Goal: Task Accomplishment & Management: Use online tool/utility

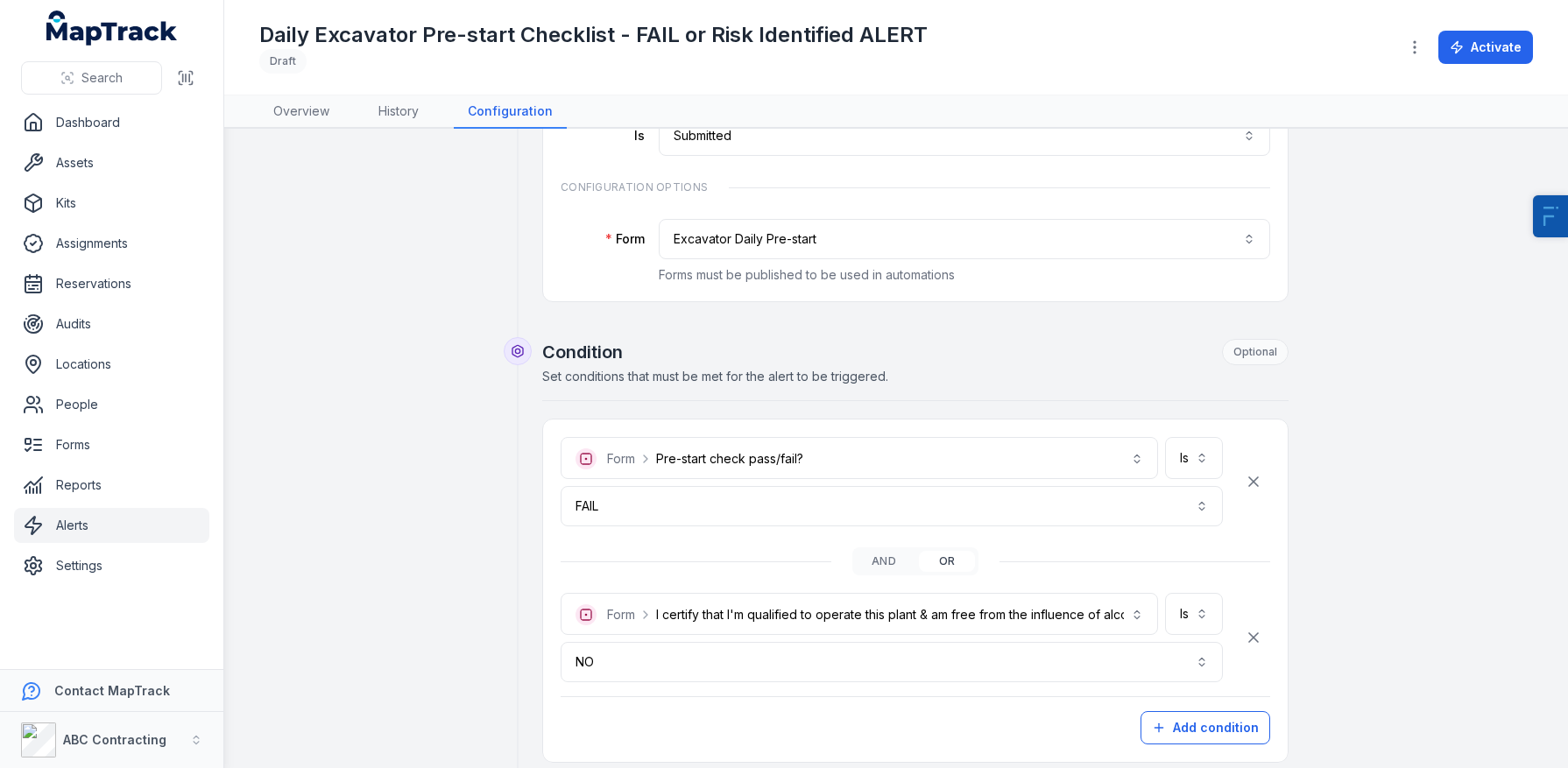
scroll to position [265, 0]
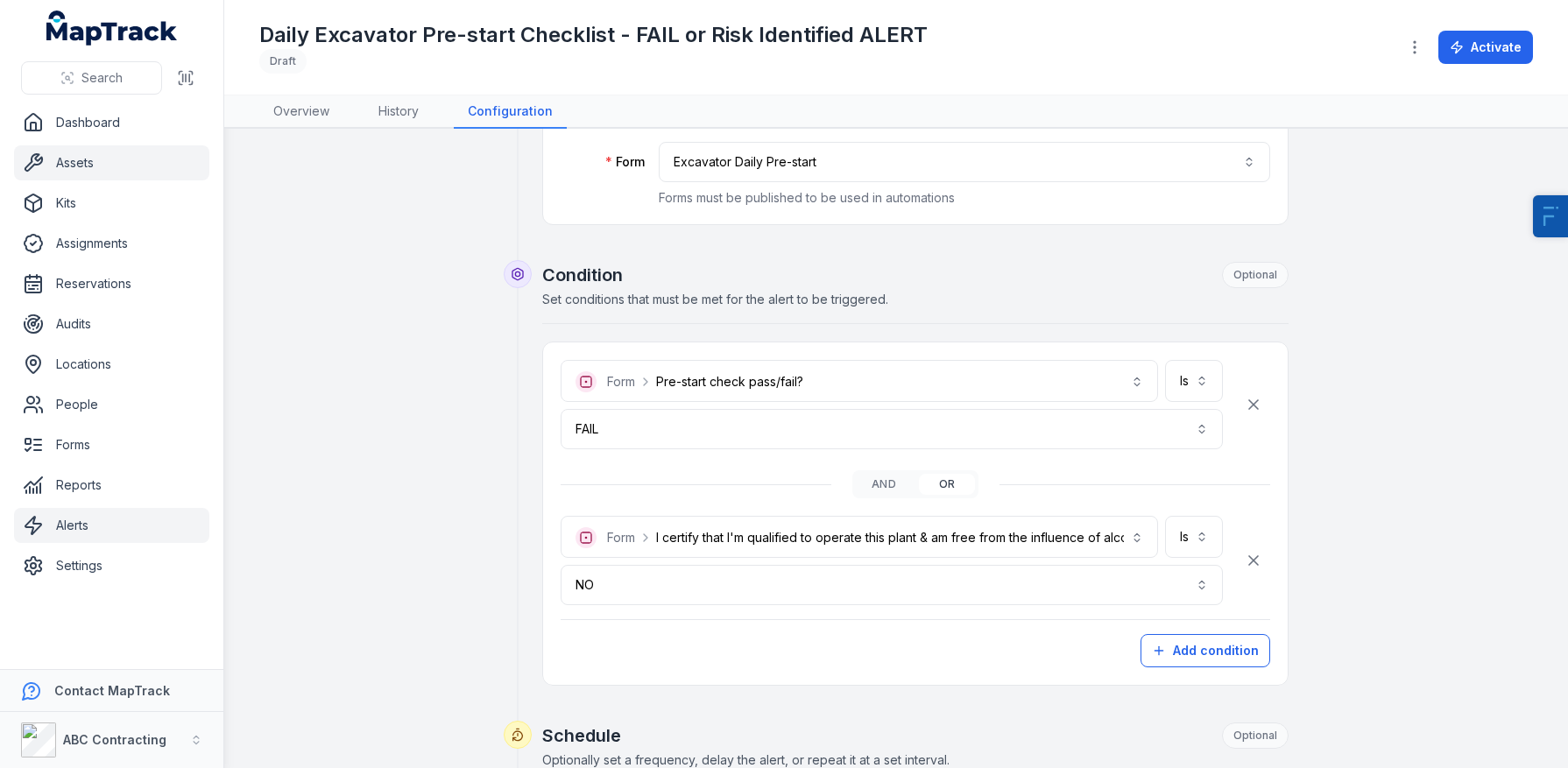
click at [93, 147] on link "Assets" at bounding box center [111, 163] width 195 height 35
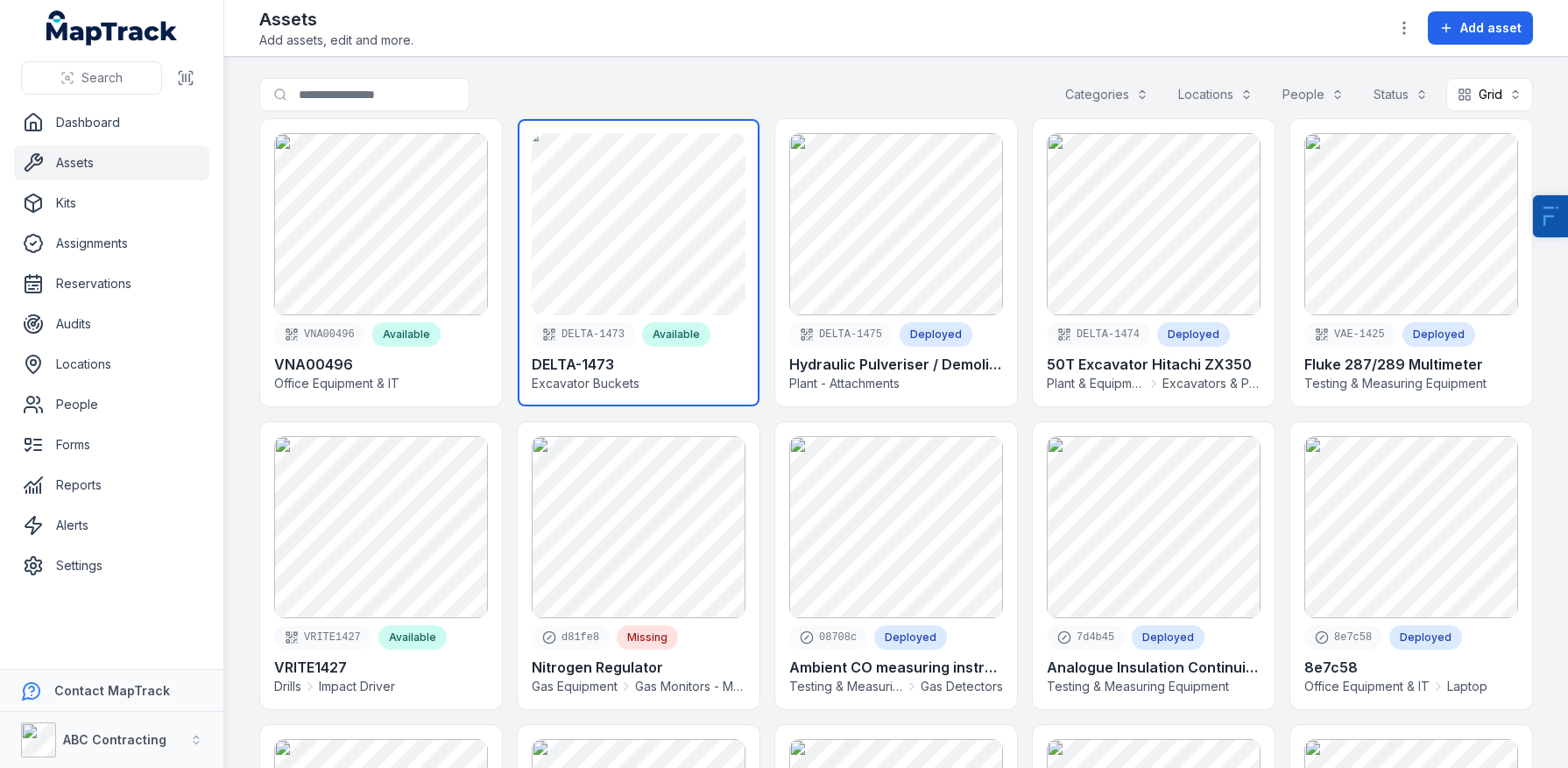
click at [675, 273] on link at bounding box center [639, 263] width 242 height 288
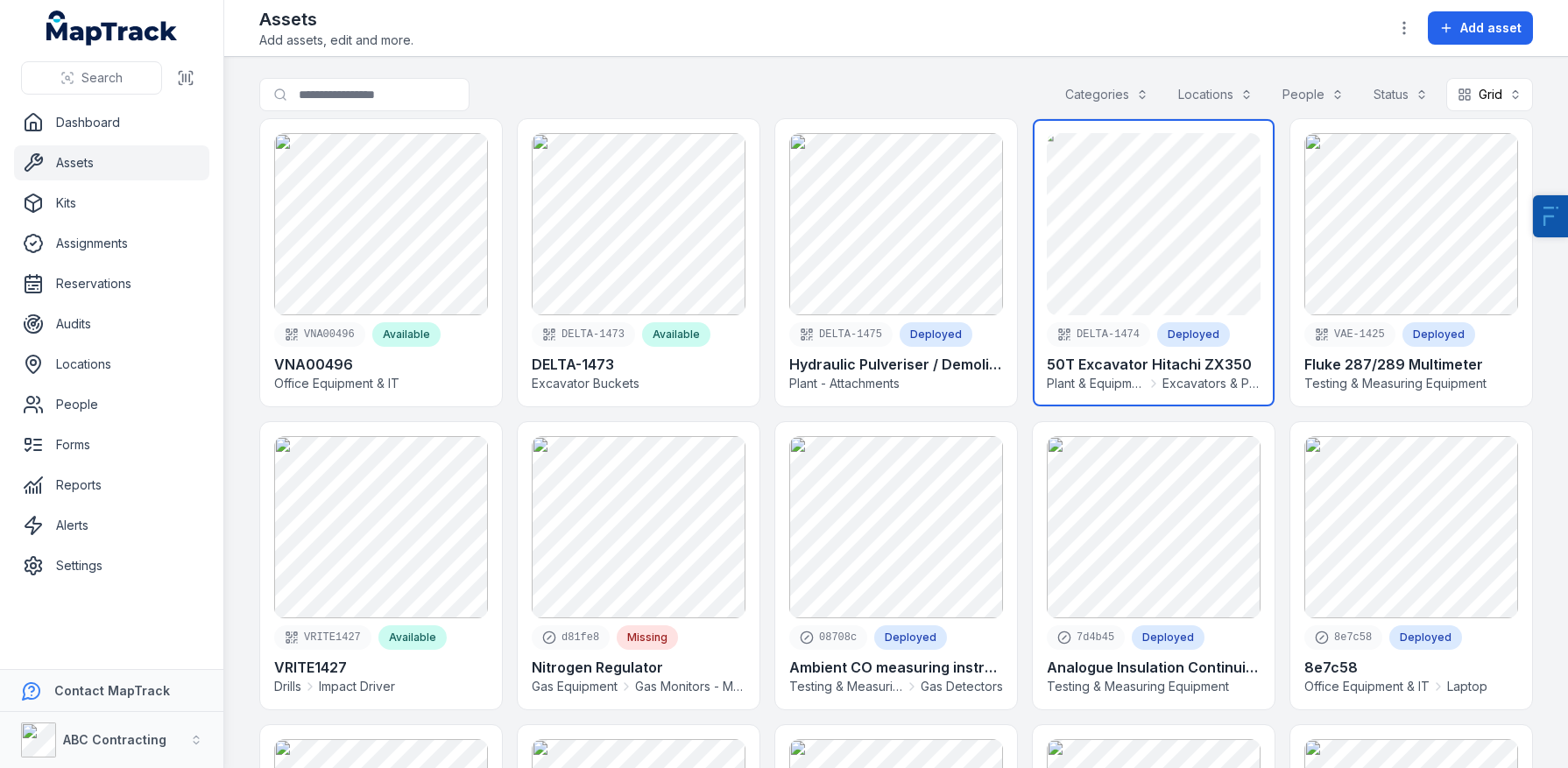
click at [1185, 220] on link at bounding box center [1153, 263] width 242 height 288
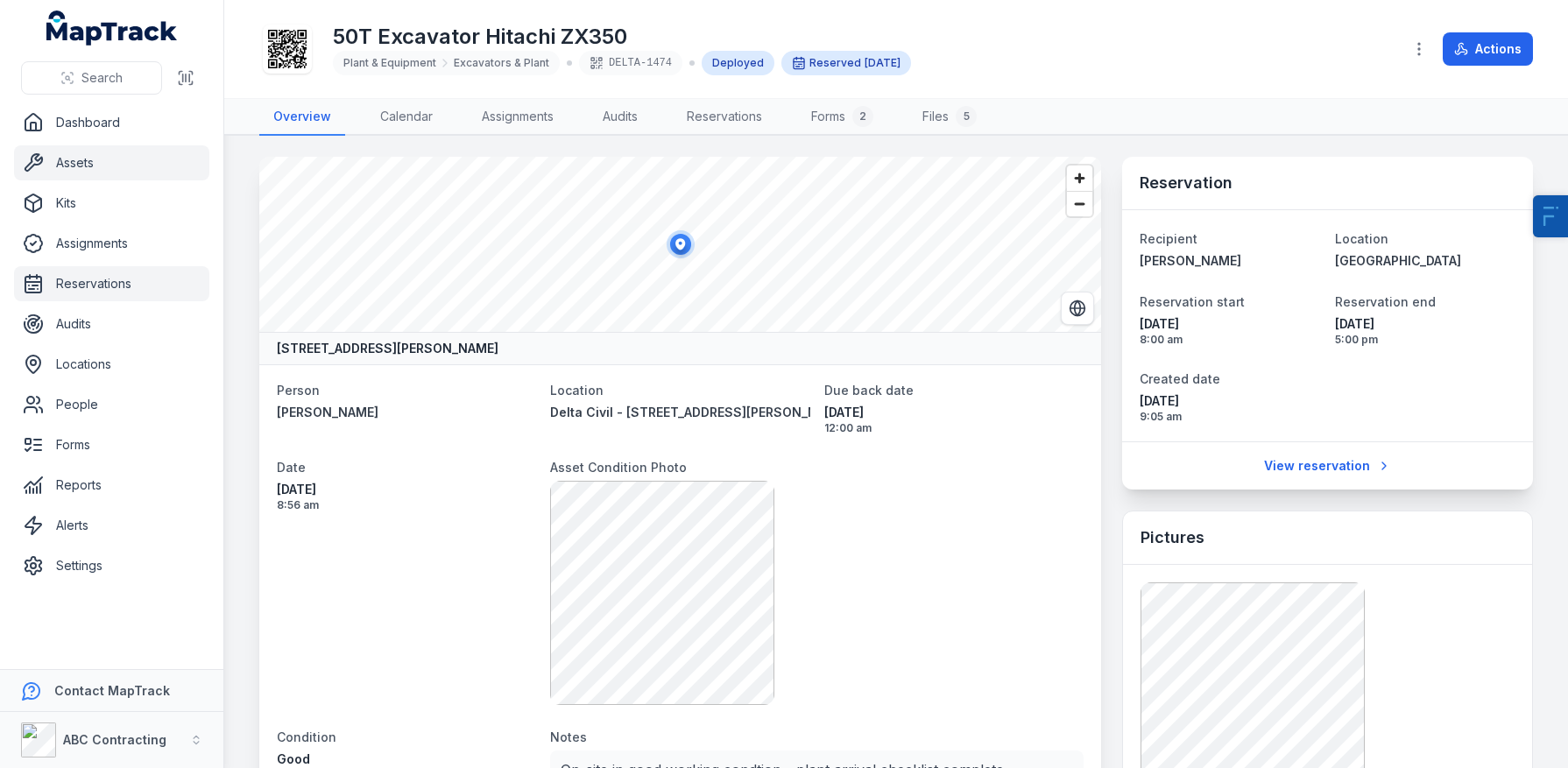
click at [93, 294] on link "Reservations" at bounding box center [111, 284] width 195 height 35
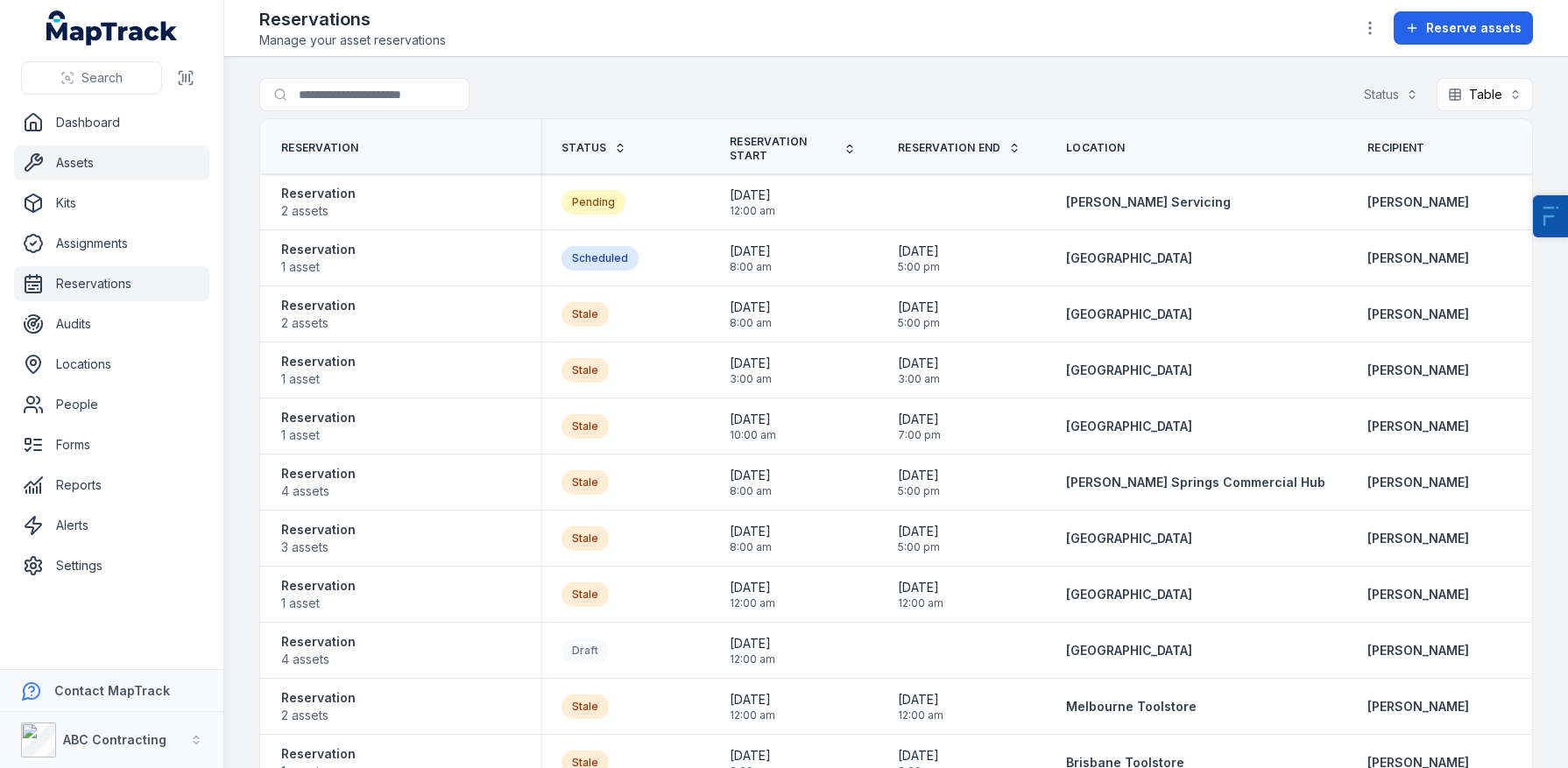
click at [82, 155] on link "Assets" at bounding box center [111, 163] width 195 height 35
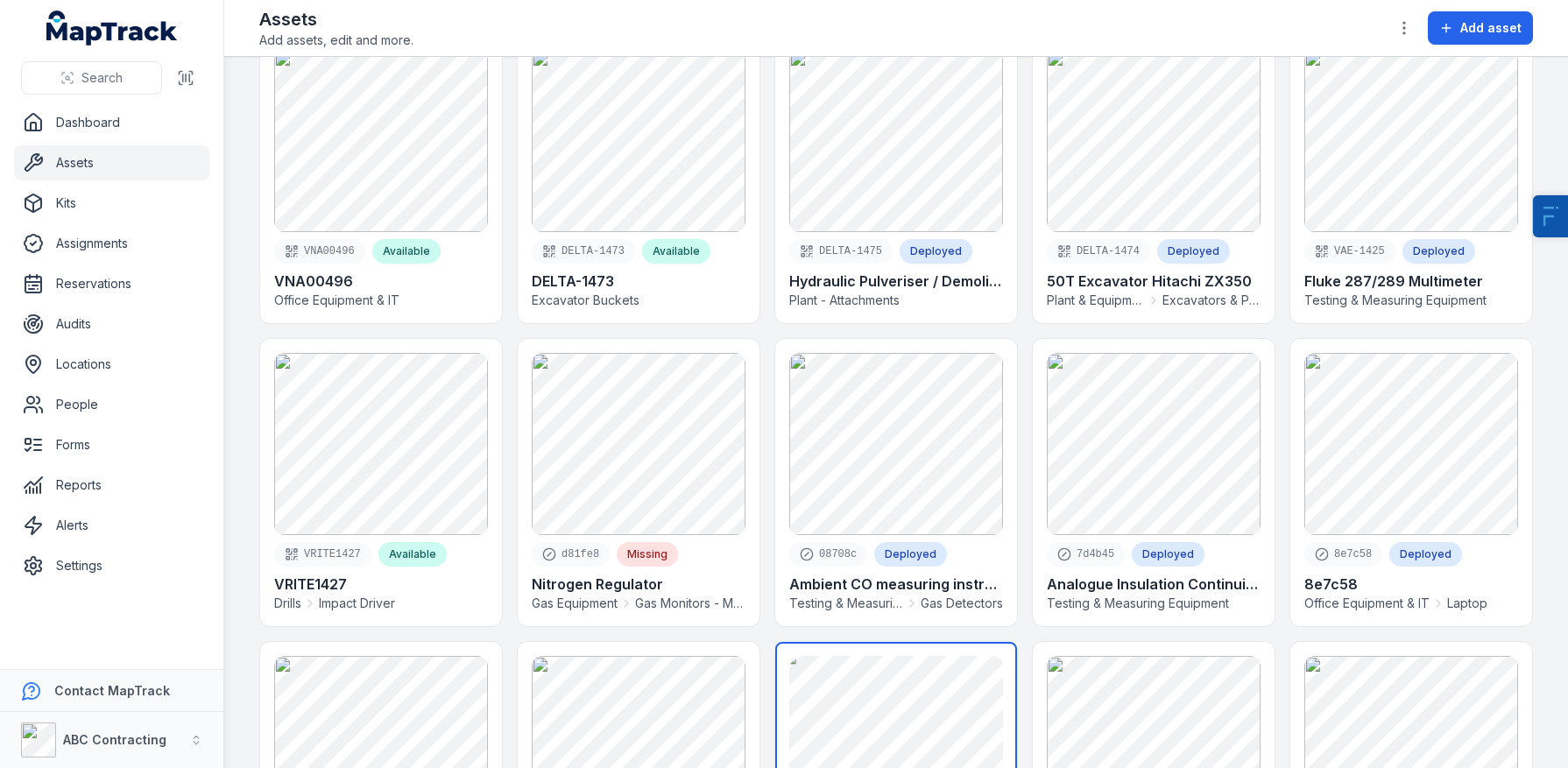
scroll to position [78, 0]
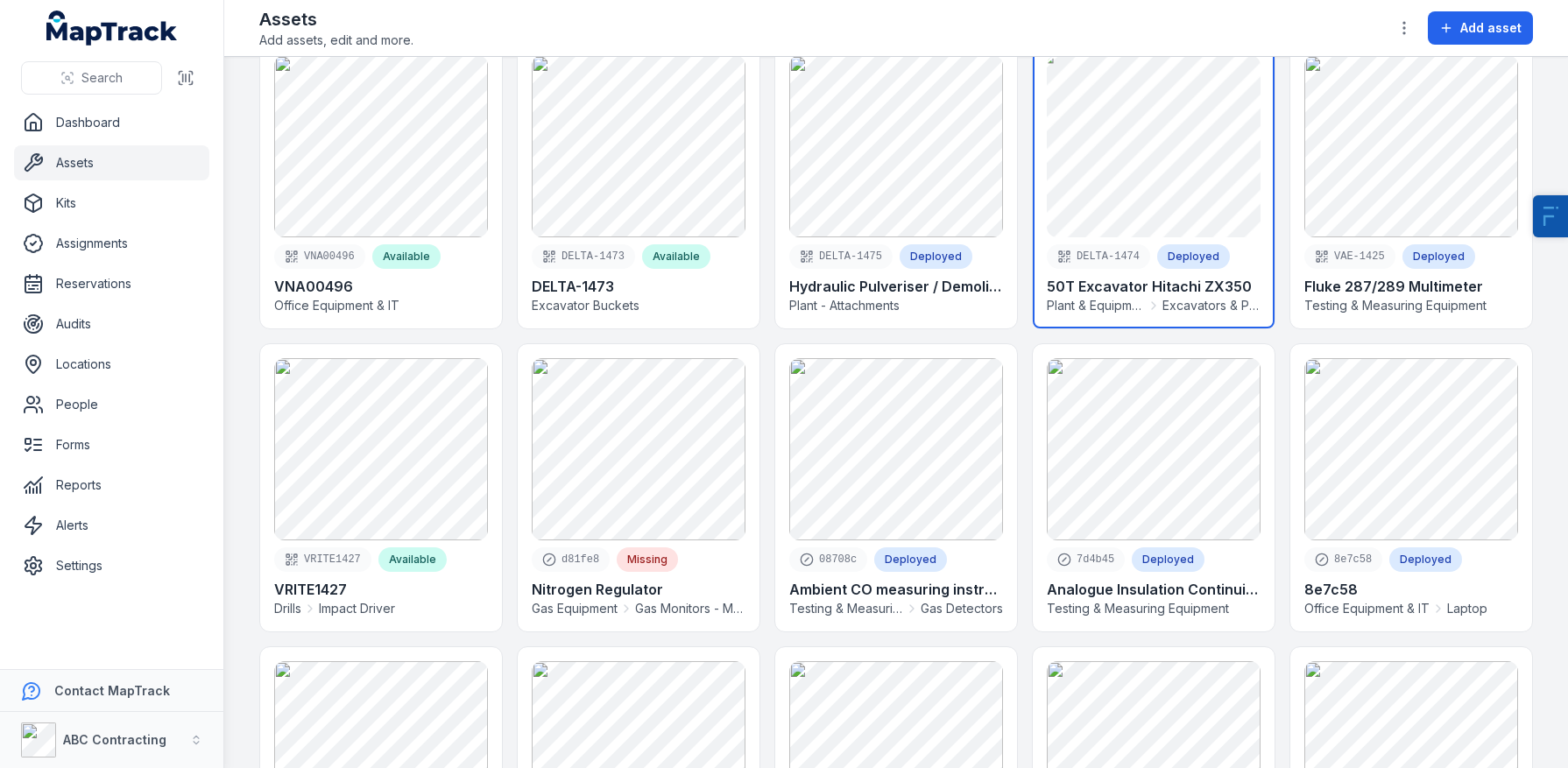
click at [1165, 176] on link at bounding box center [1153, 185] width 242 height 288
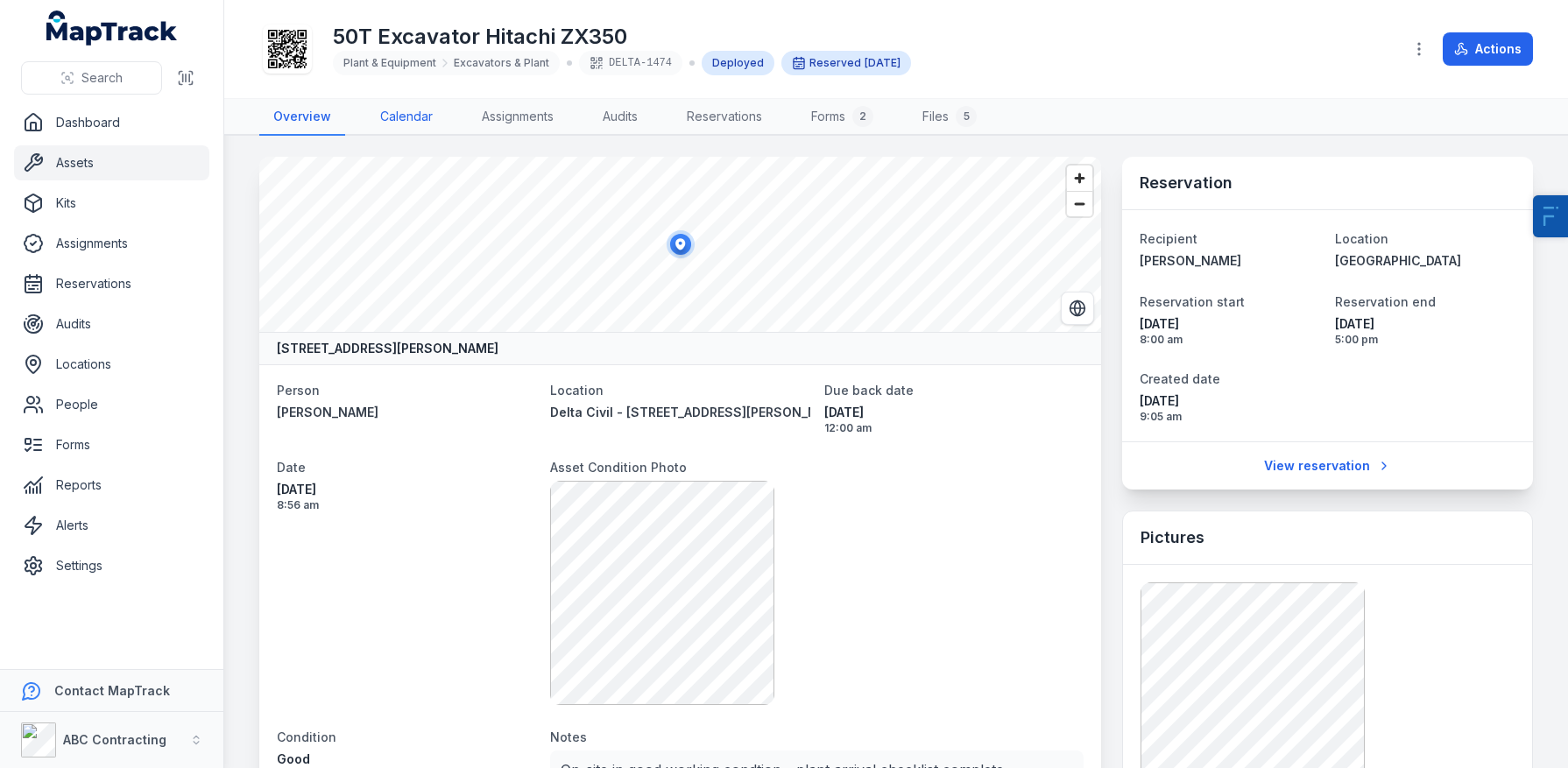
click at [399, 118] on link "Calendar" at bounding box center [406, 118] width 81 height 37
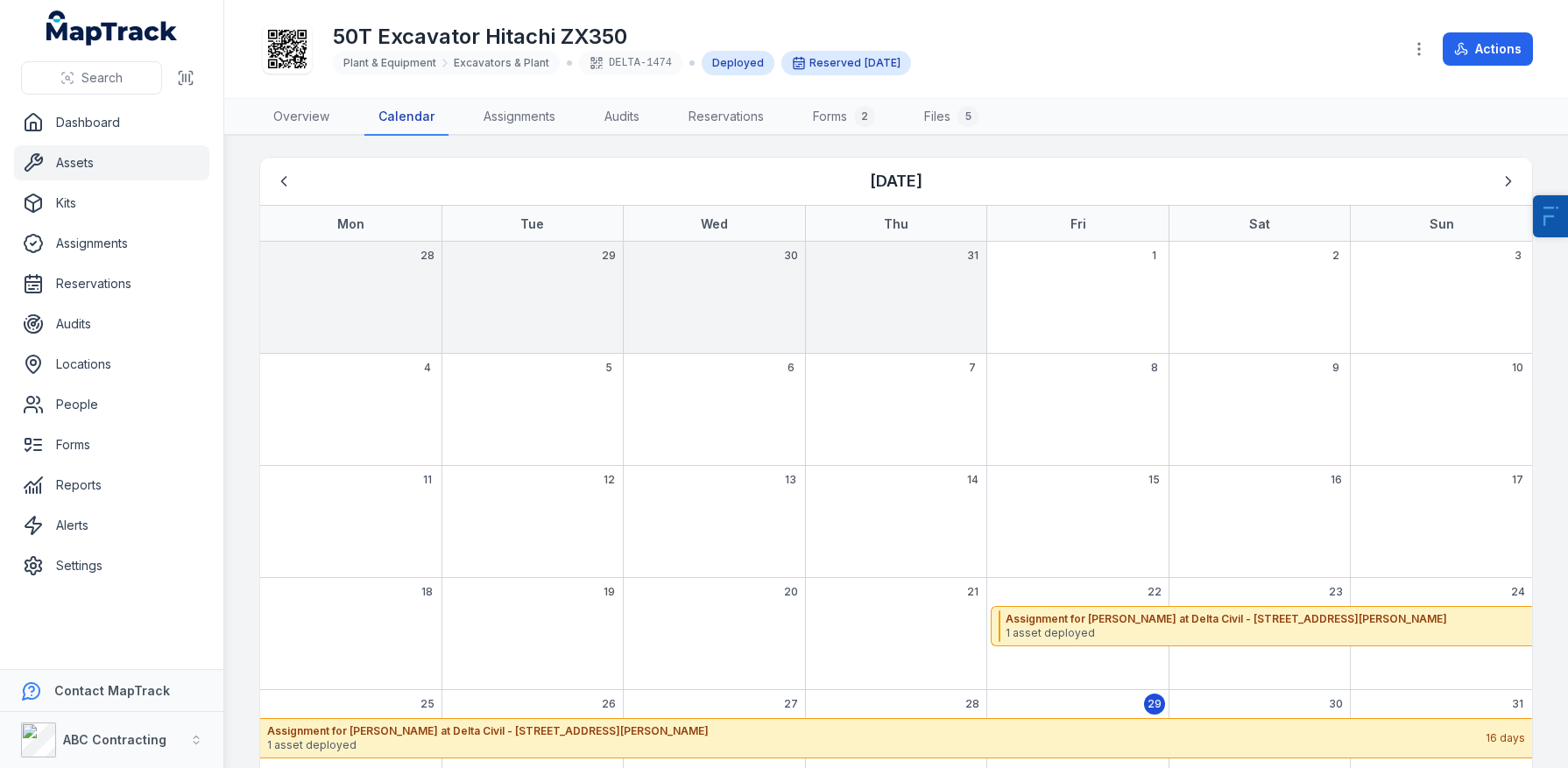
scroll to position [56, 0]
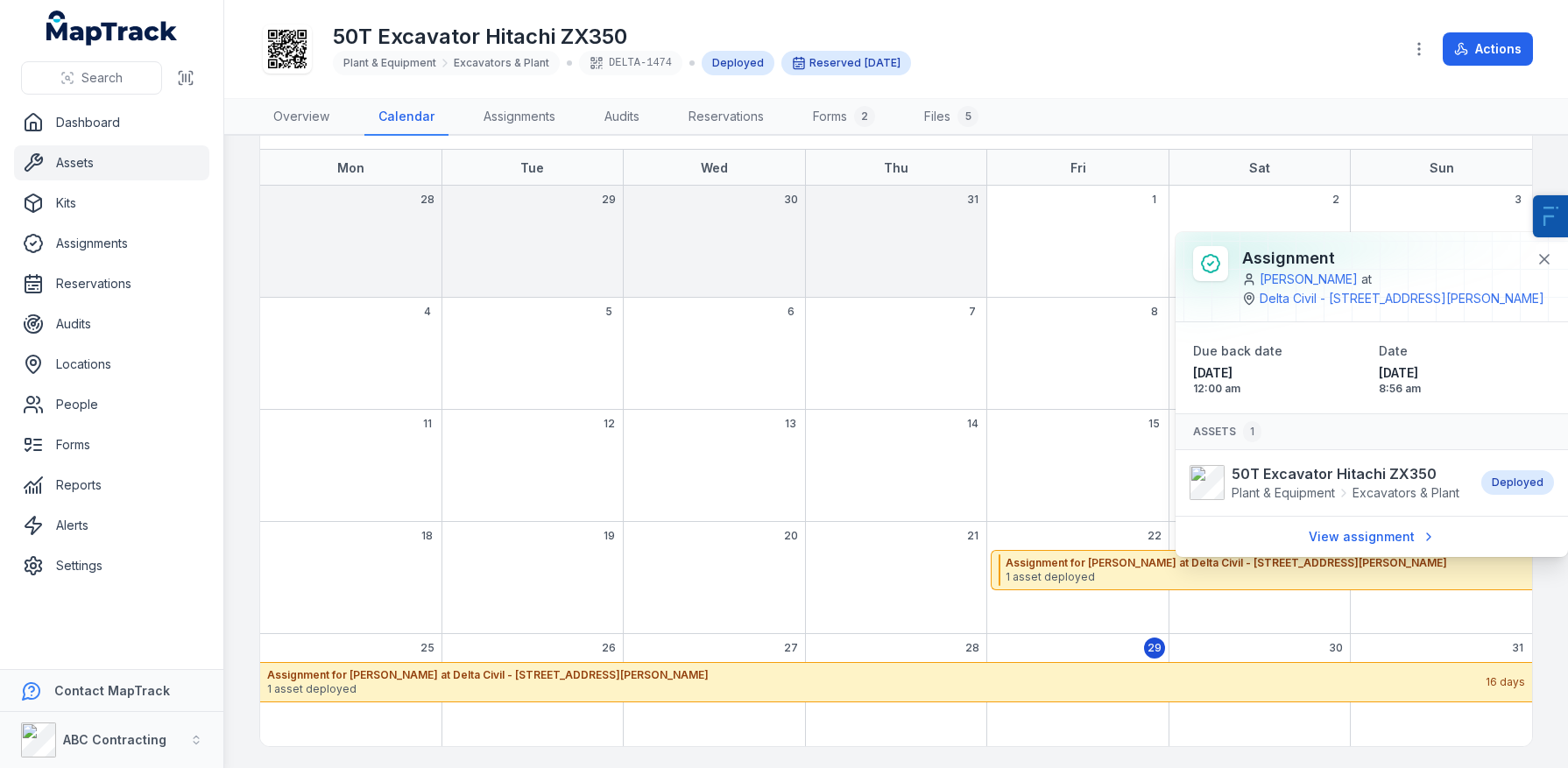
click at [1016, 364] on div "8" at bounding box center [1077, 353] width 182 height 112
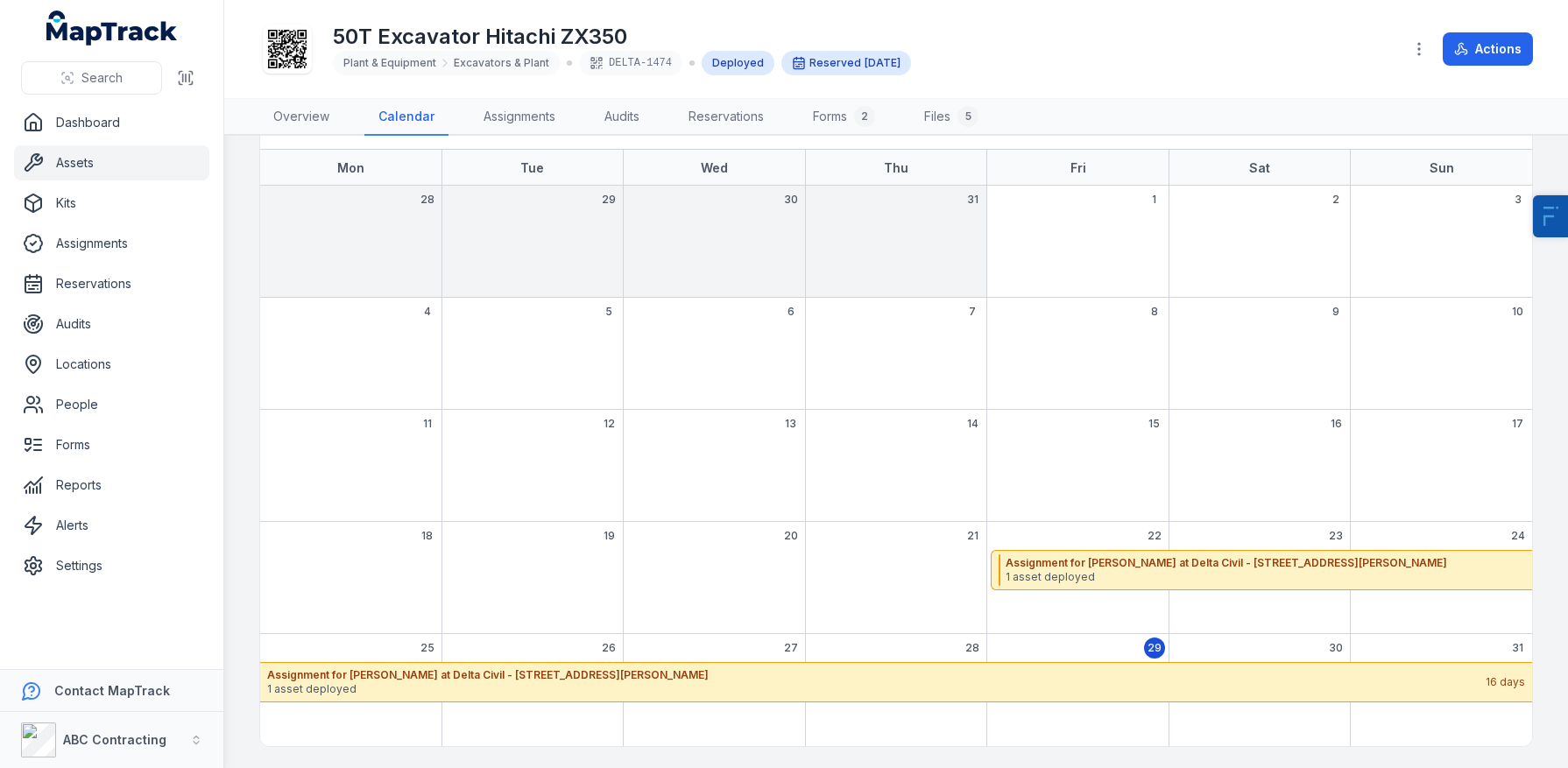
click at [119, 170] on link "Assets" at bounding box center [111, 163] width 195 height 35
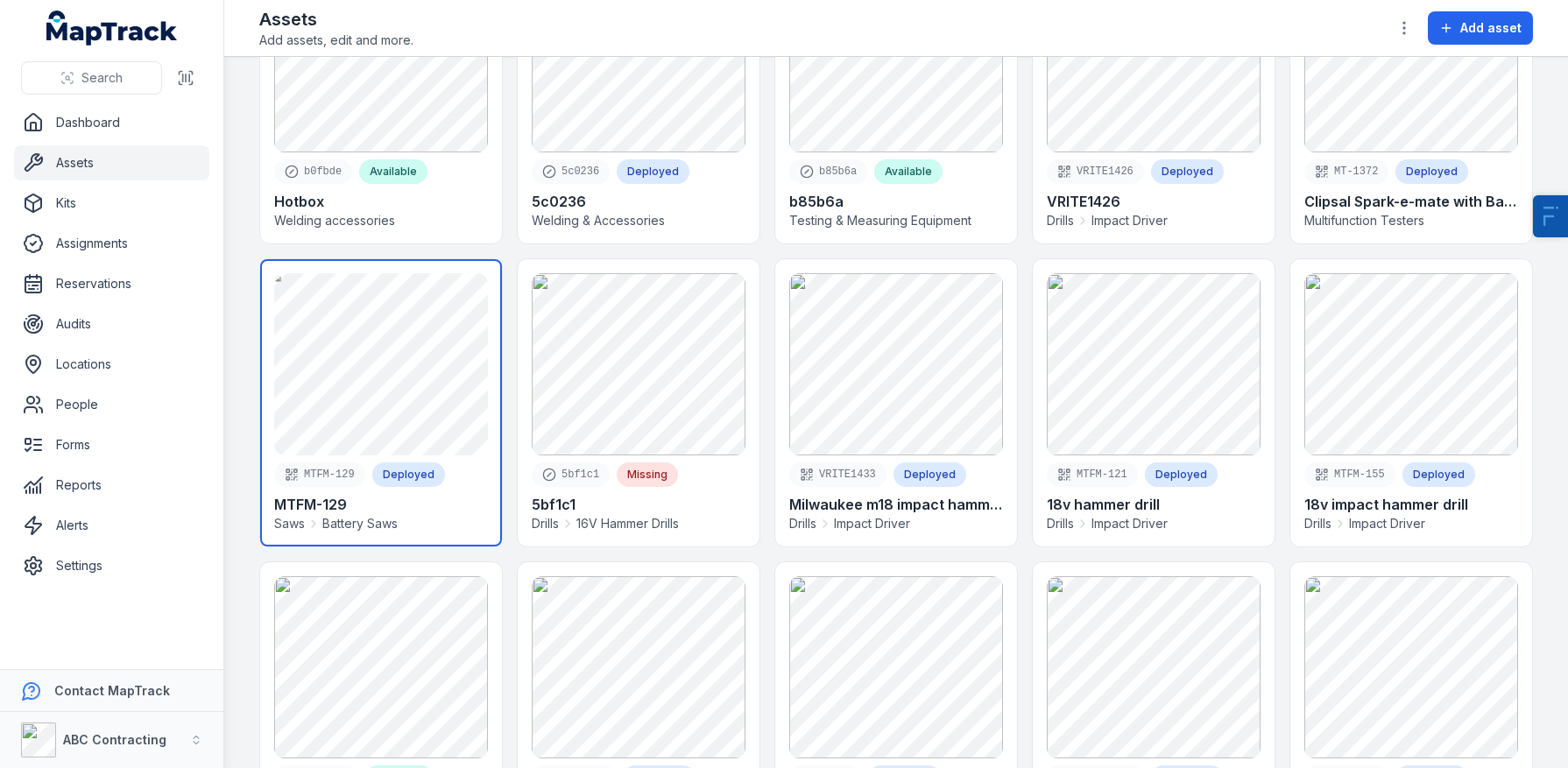
scroll to position [1, 0]
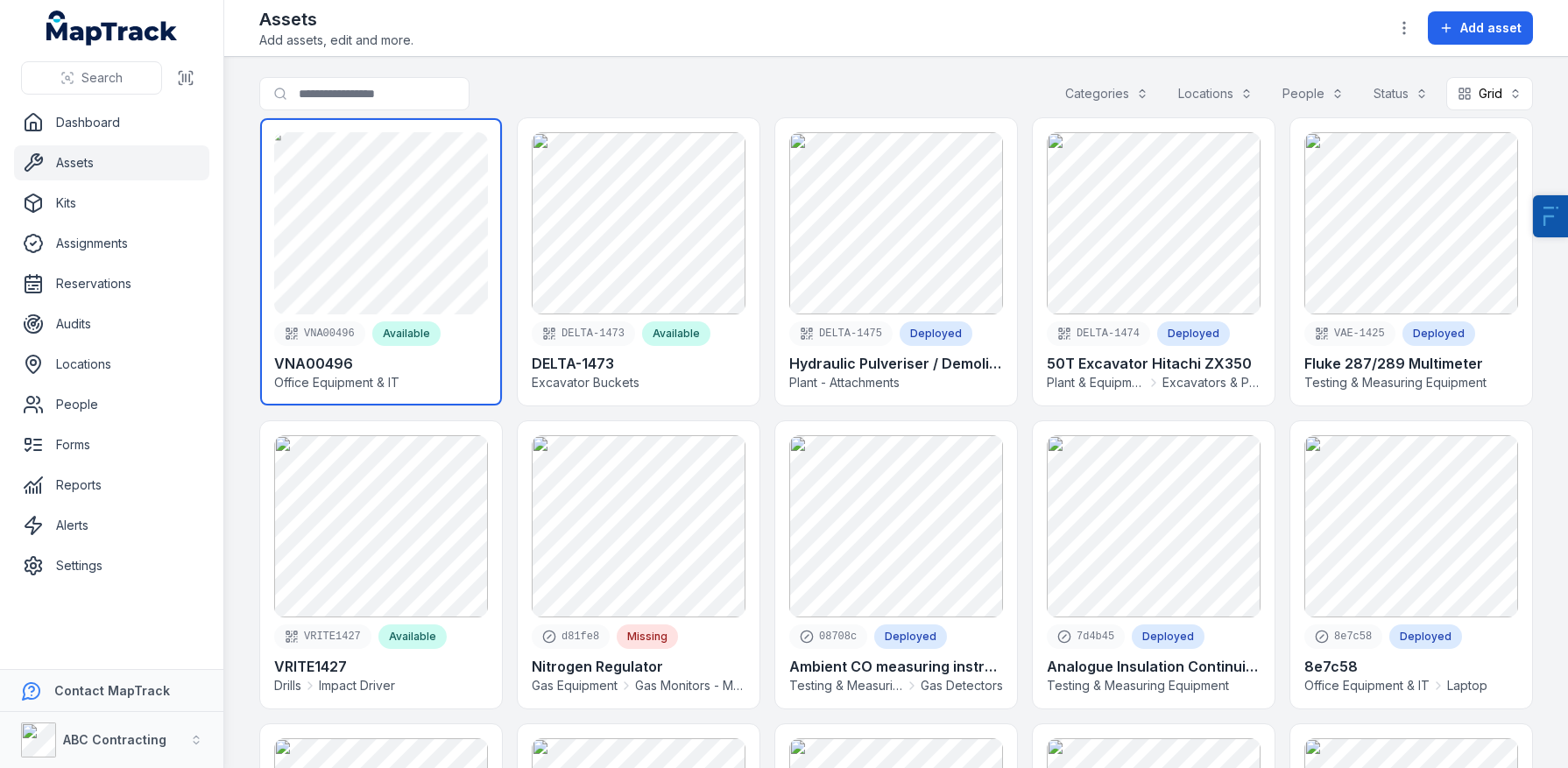
click at [337, 212] on link at bounding box center [381, 262] width 242 height 288
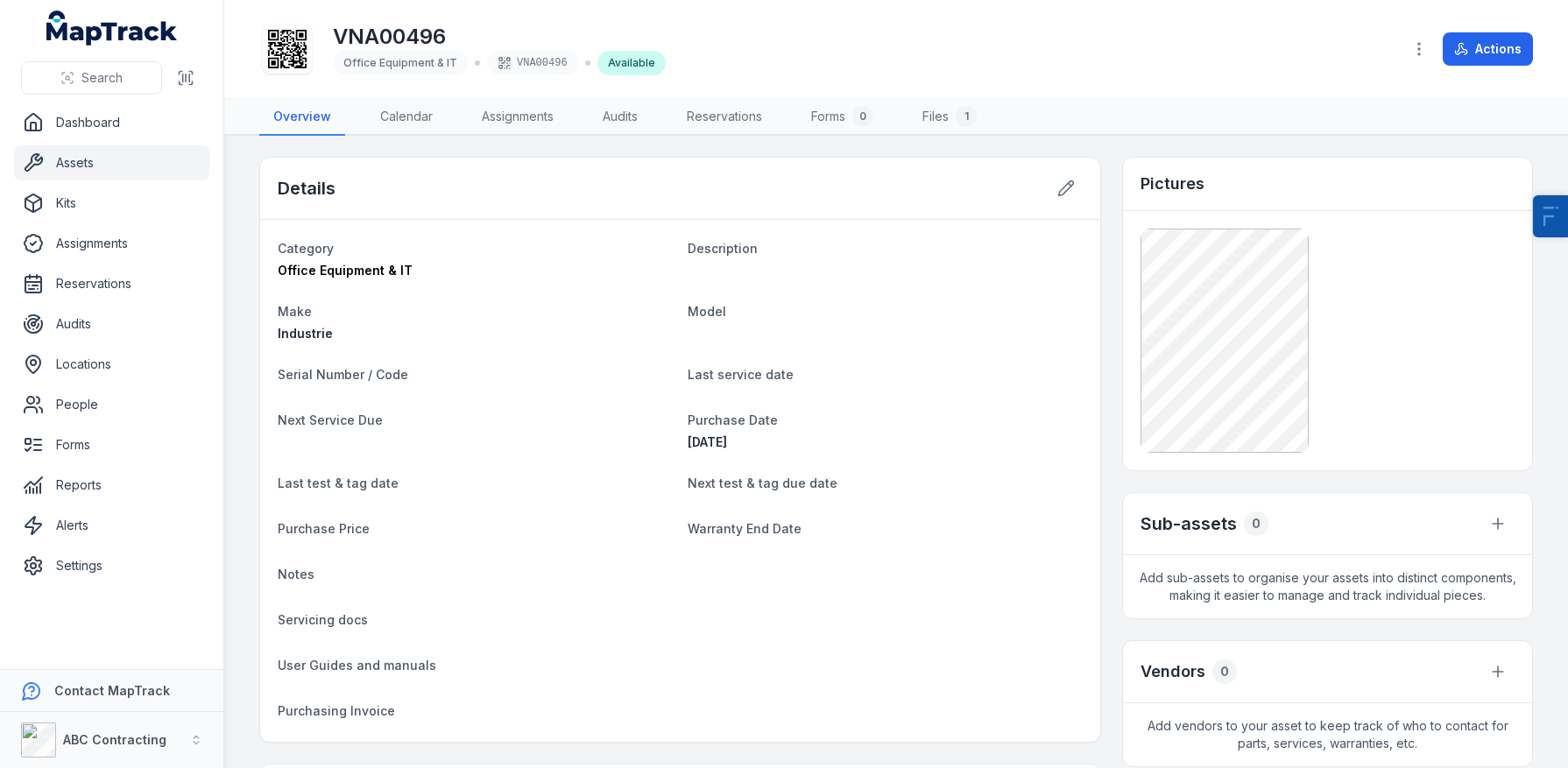
click at [147, 155] on link "Assets" at bounding box center [111, 163] width 195 height 35
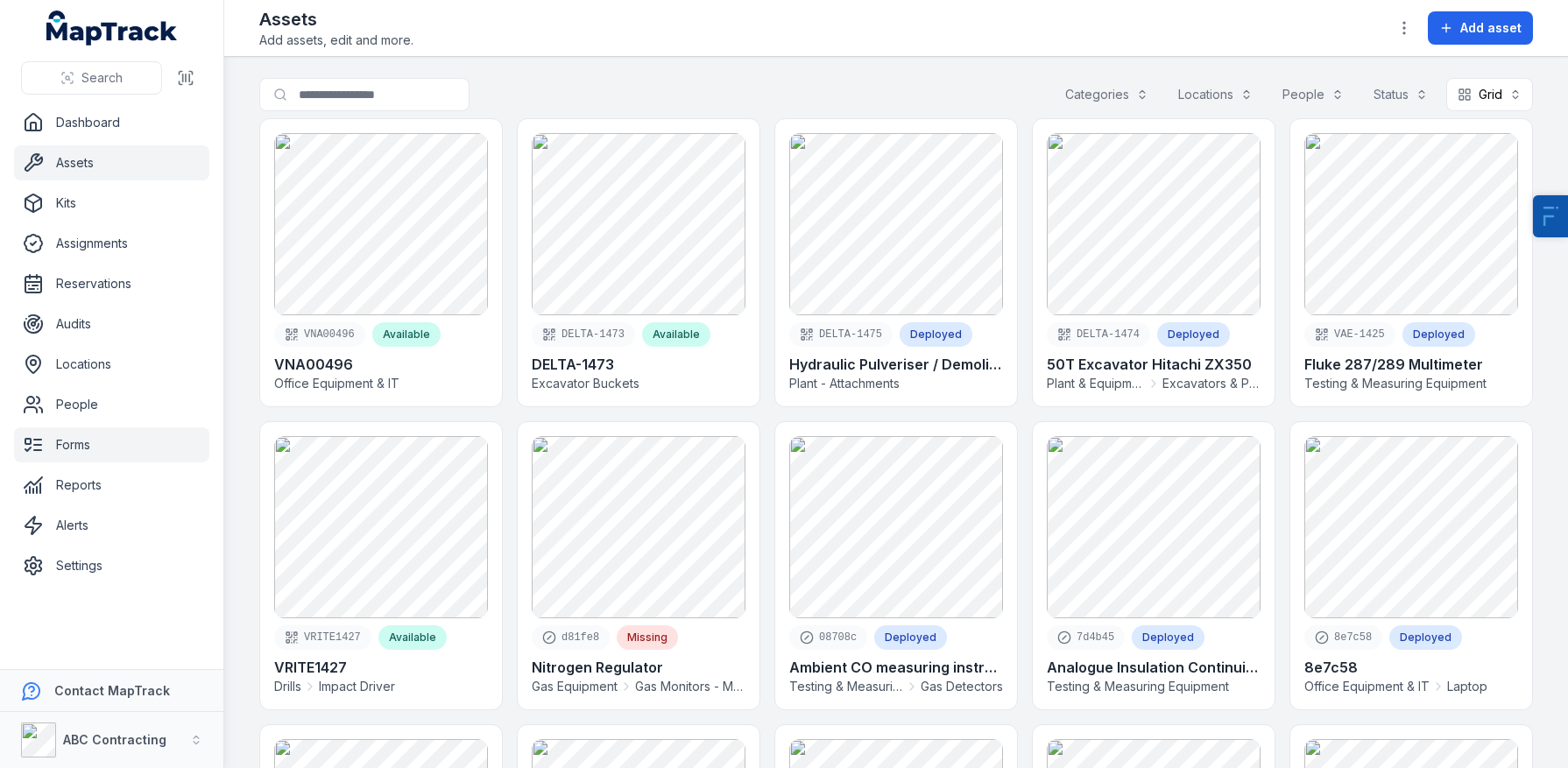
click at [86, 441] on link "Forms" at bounding box center [111, 445] width 195 height 35
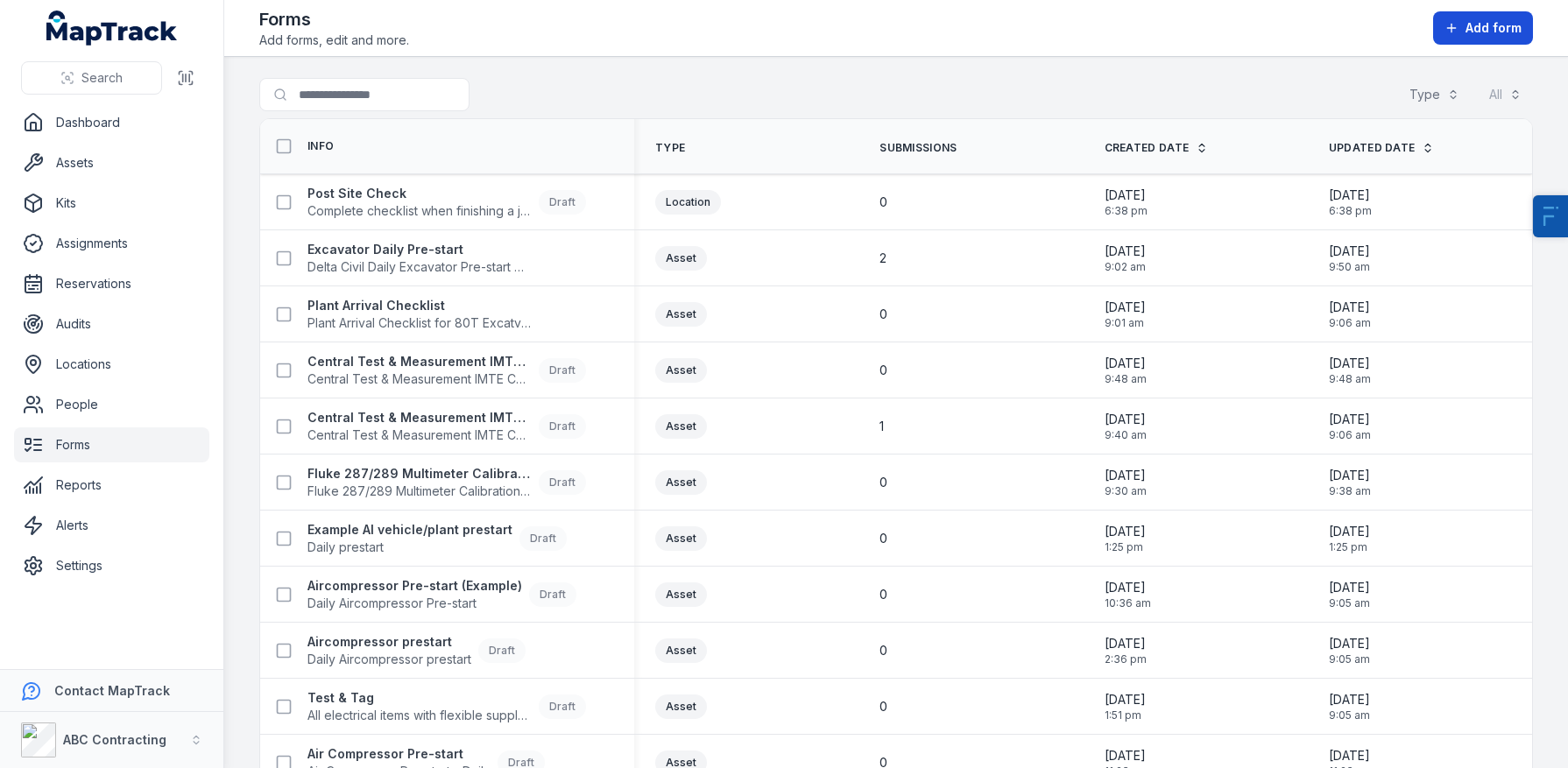
click at [1464, 34] on button "Add form" at bounding box center [1482, 28] width 100 height 33
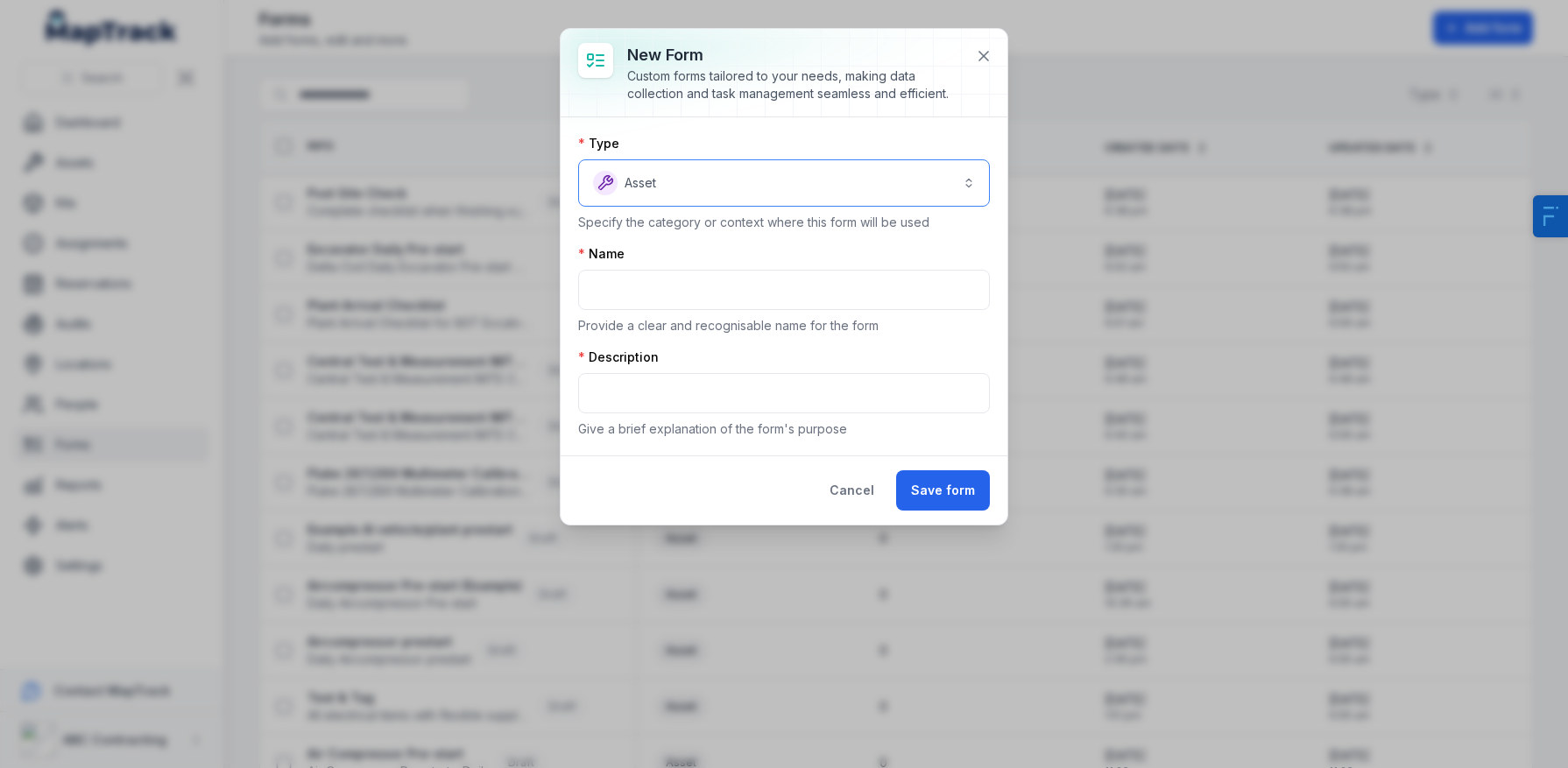
click at [700, 173] on button "Asset *****" at bounding box center [784, 183] width 411 height 48
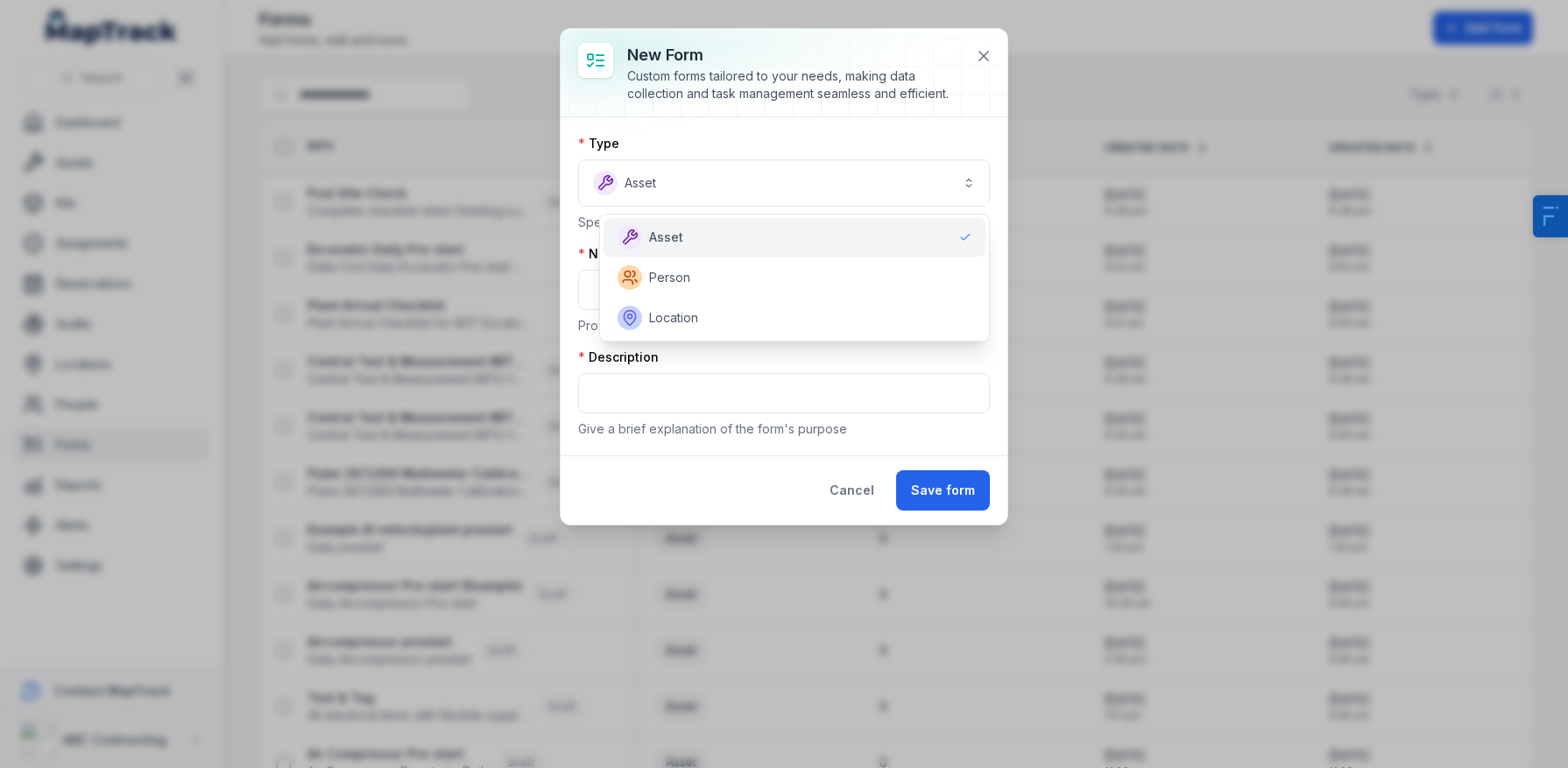
click at [852, 487] on div "New form Custom forms tailored to your needs, making data collection and task m…" at bounding box center [784, 277] width 447 height 496
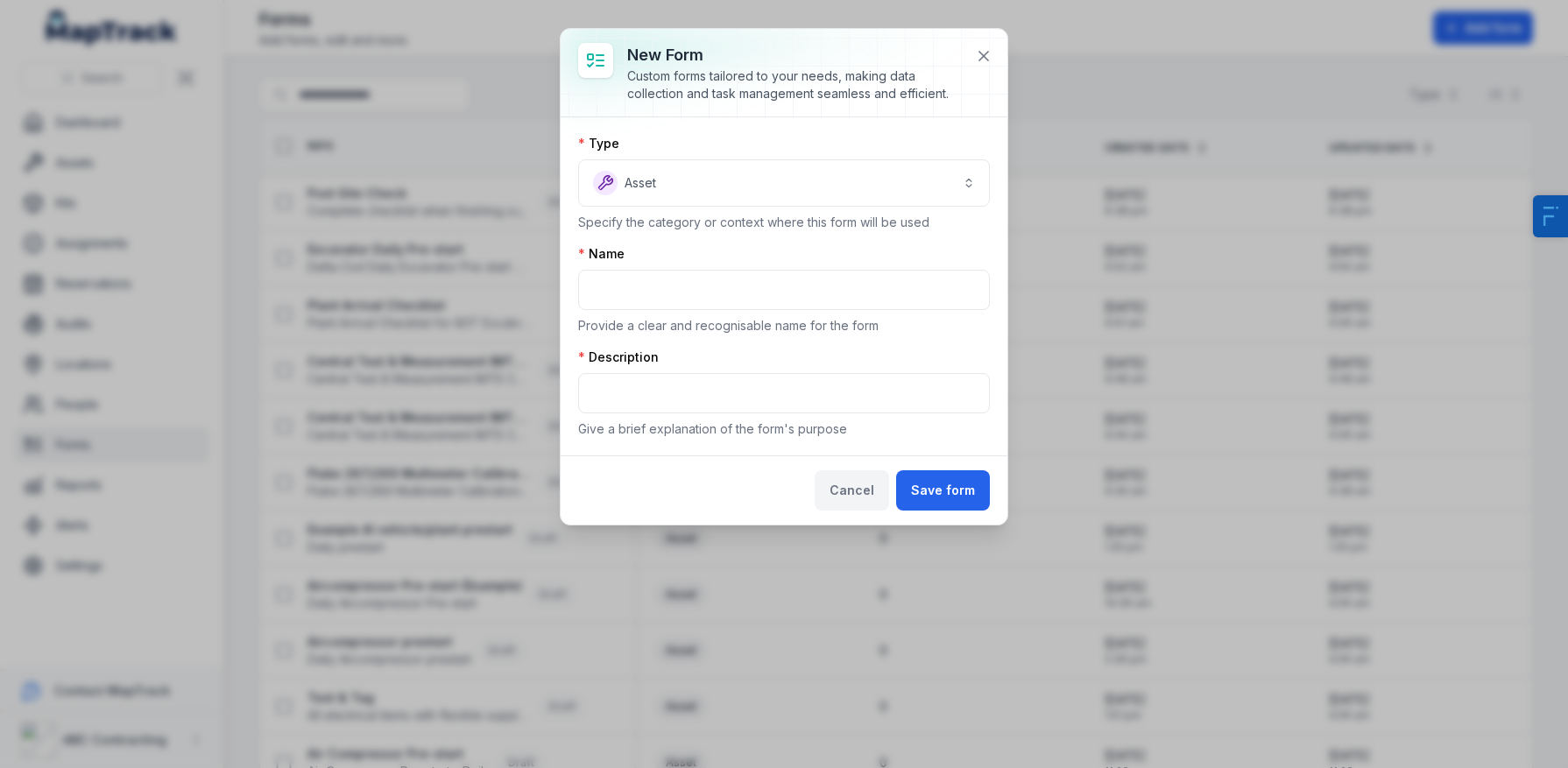
click at [829, 486] on button "Cancel" at bounding box center [852, 490] width 75 height 40
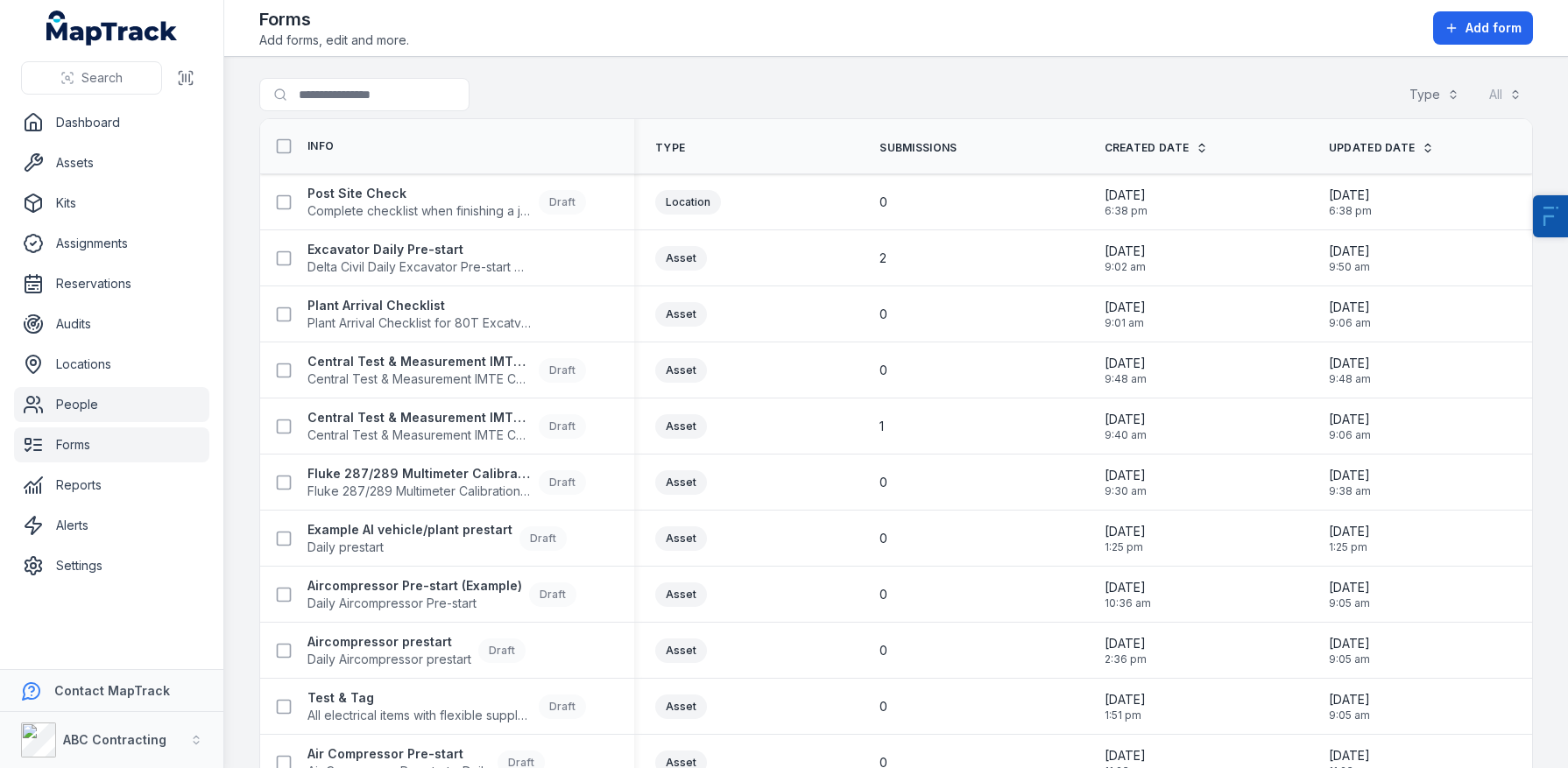
click at [59, 410] on link "People" at bounding box center [111, 404] width 195 height 35
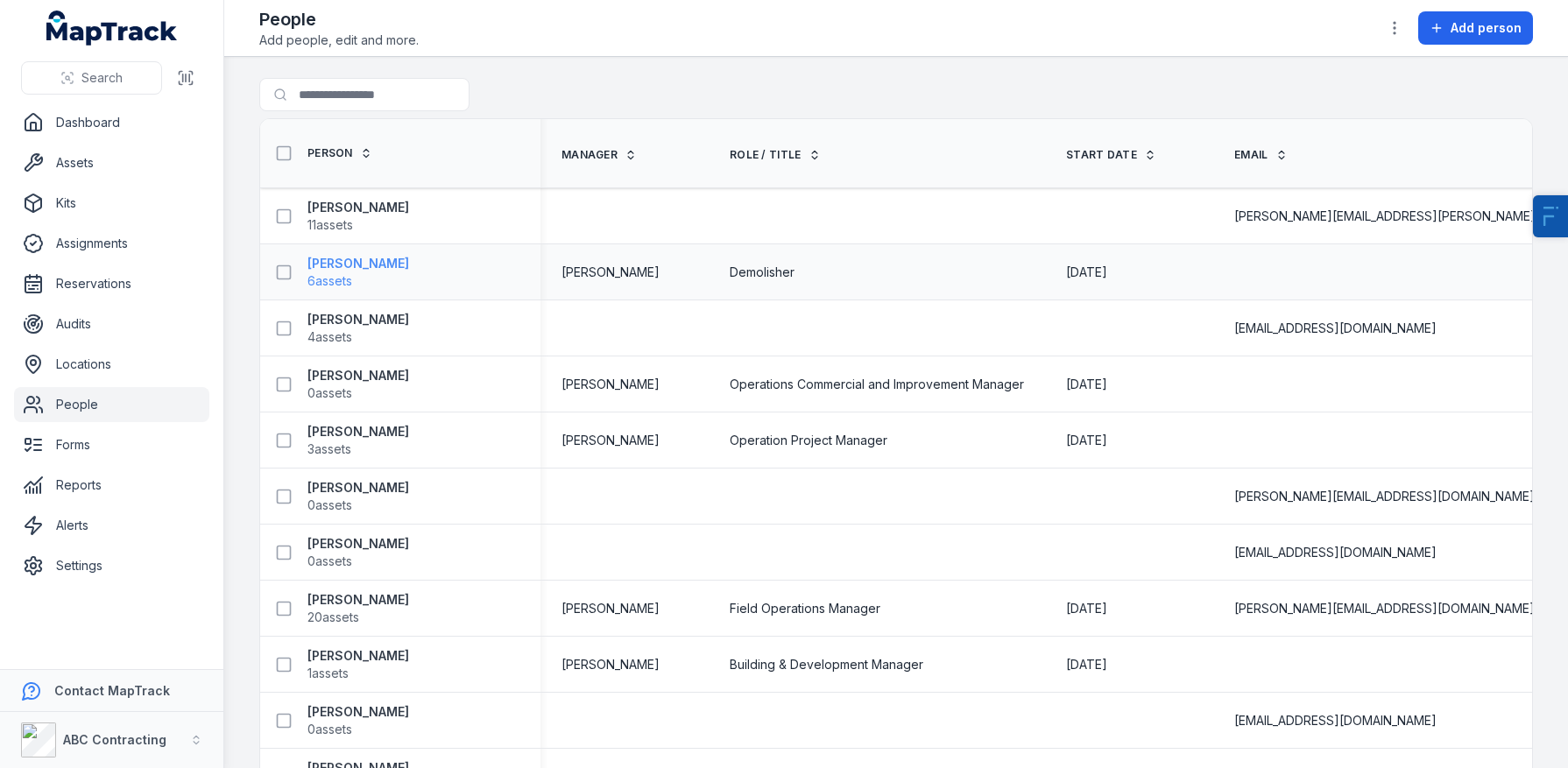
click at [341, 266] on strong "[PERSON_NAME]" at bounding box center [358, 263] width 102 height 17
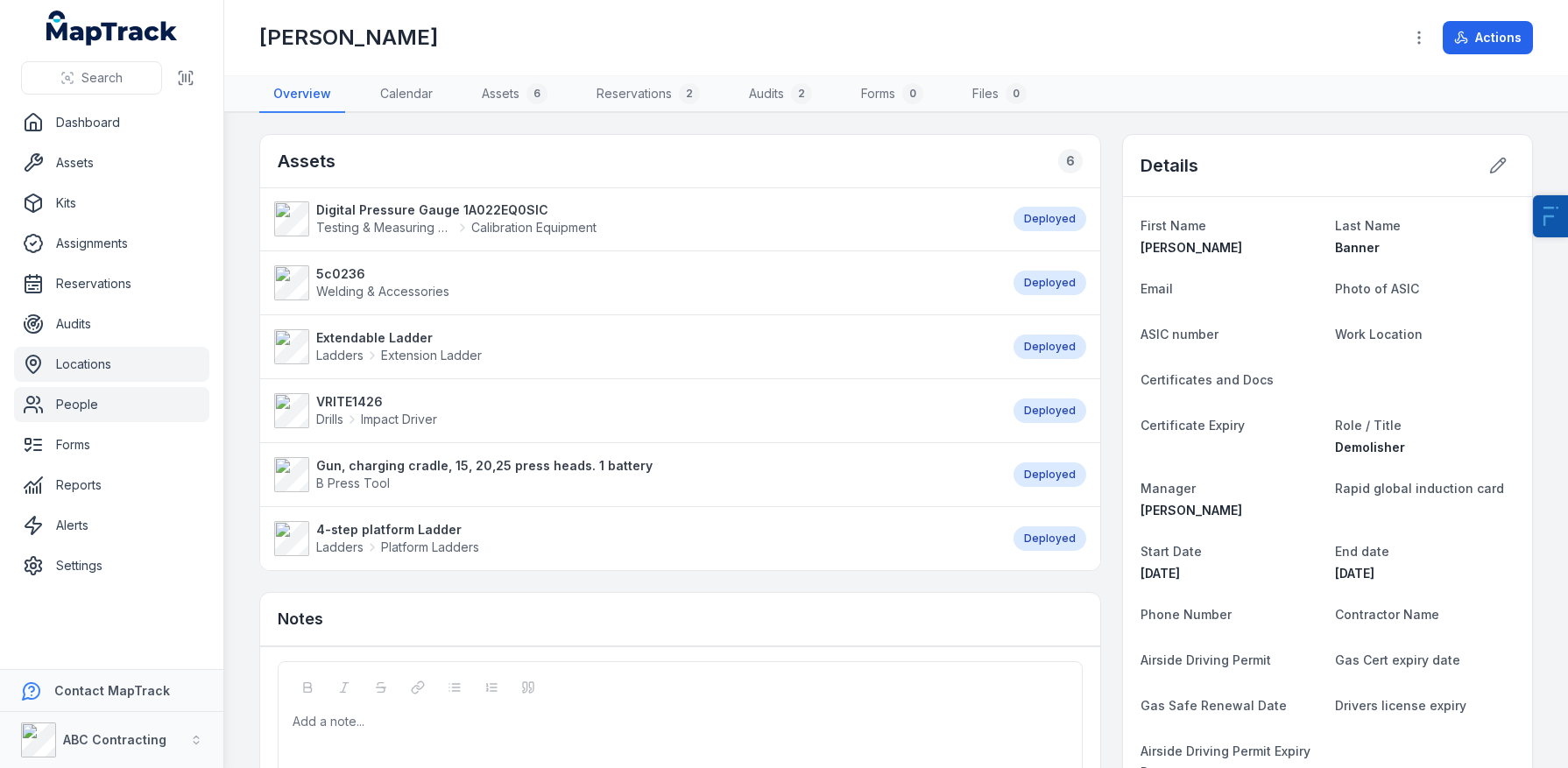
click at [86, 374] on link "Locations" at bounding box center [111, 365] width 195 height 35
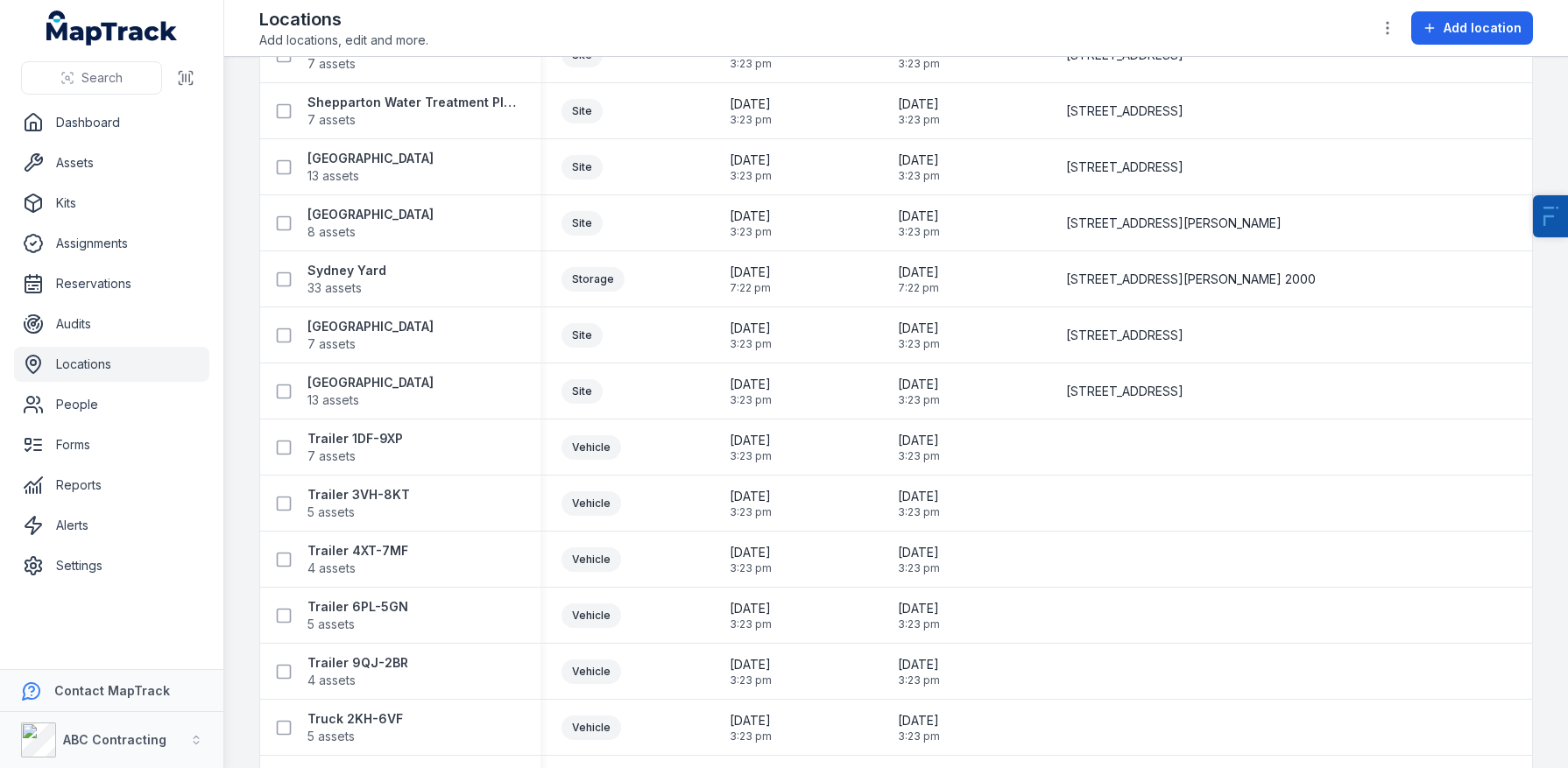
scroll to position [2260, 0]
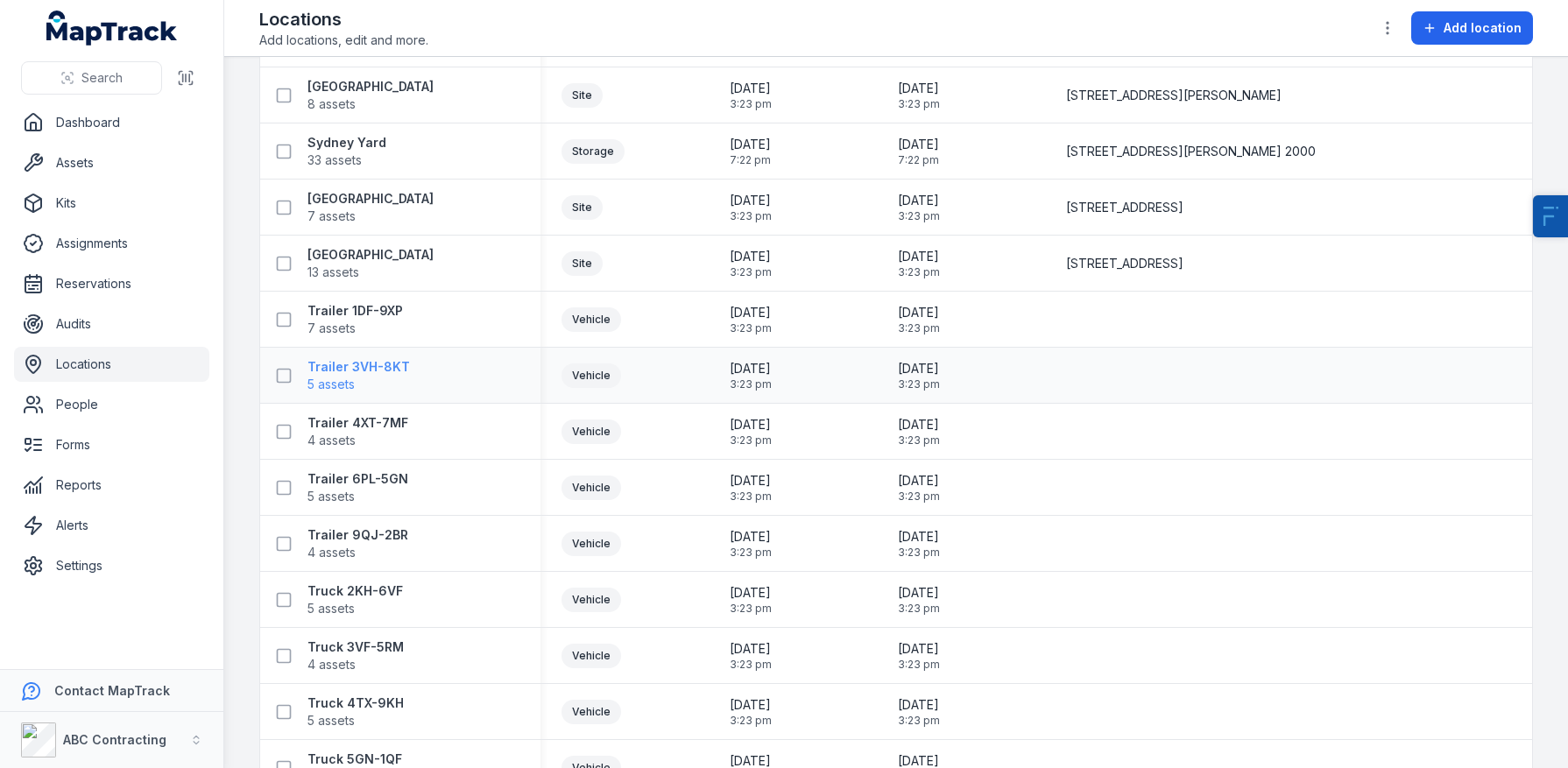
click at [318, 361] on strong "Trailer 3VH-8KT" at bounding box center [358, 367] width 102 height 17
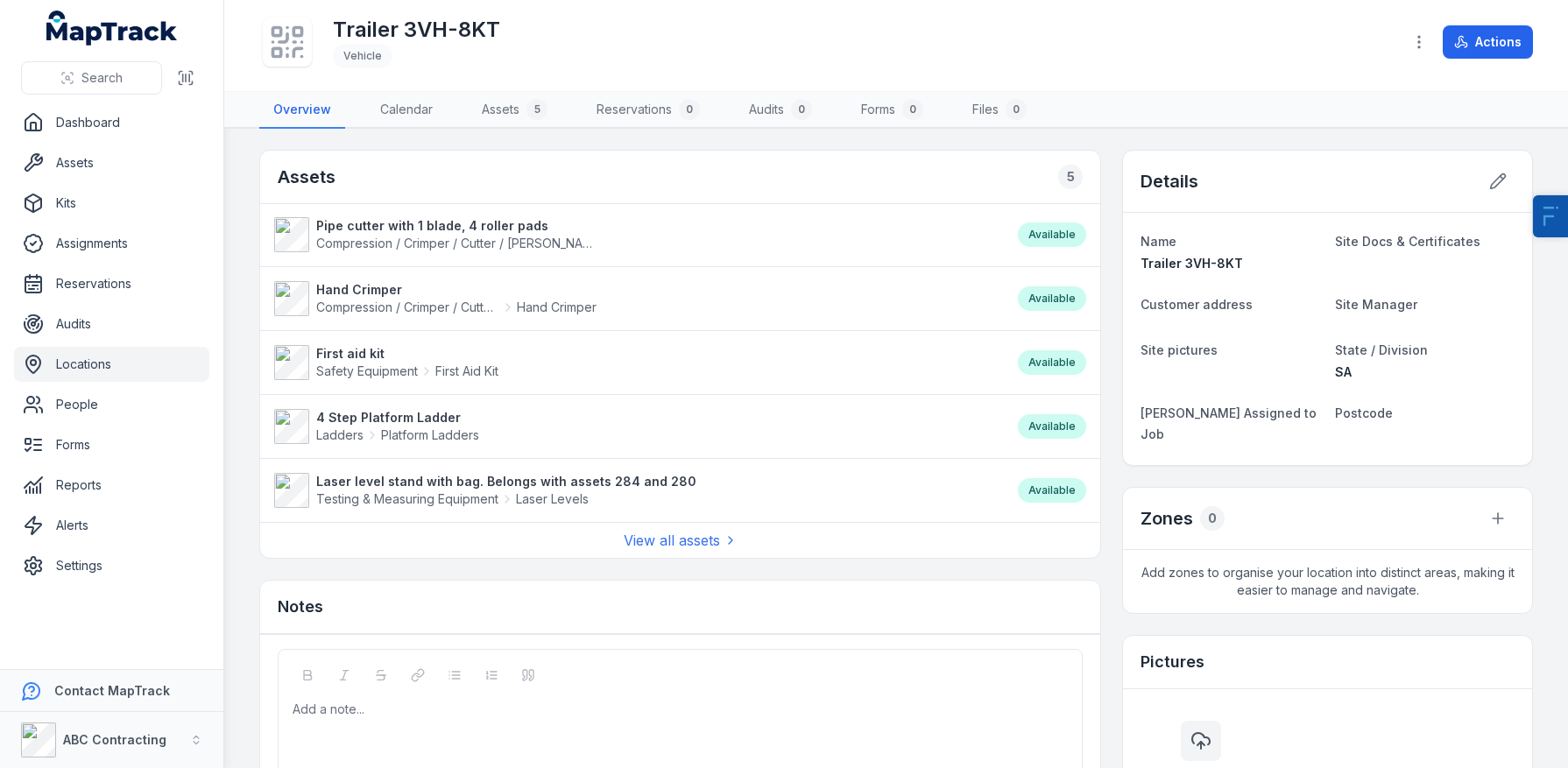
click at [1535, 35] on header "Toggle Navigation Trailer 3VH-8KT Vehicle Actions" at bounding box center [896, 46] width 1343 height 92
click at [1491, 40] on button "Actions" at bounding box center [1487, 42] width 90 height 33
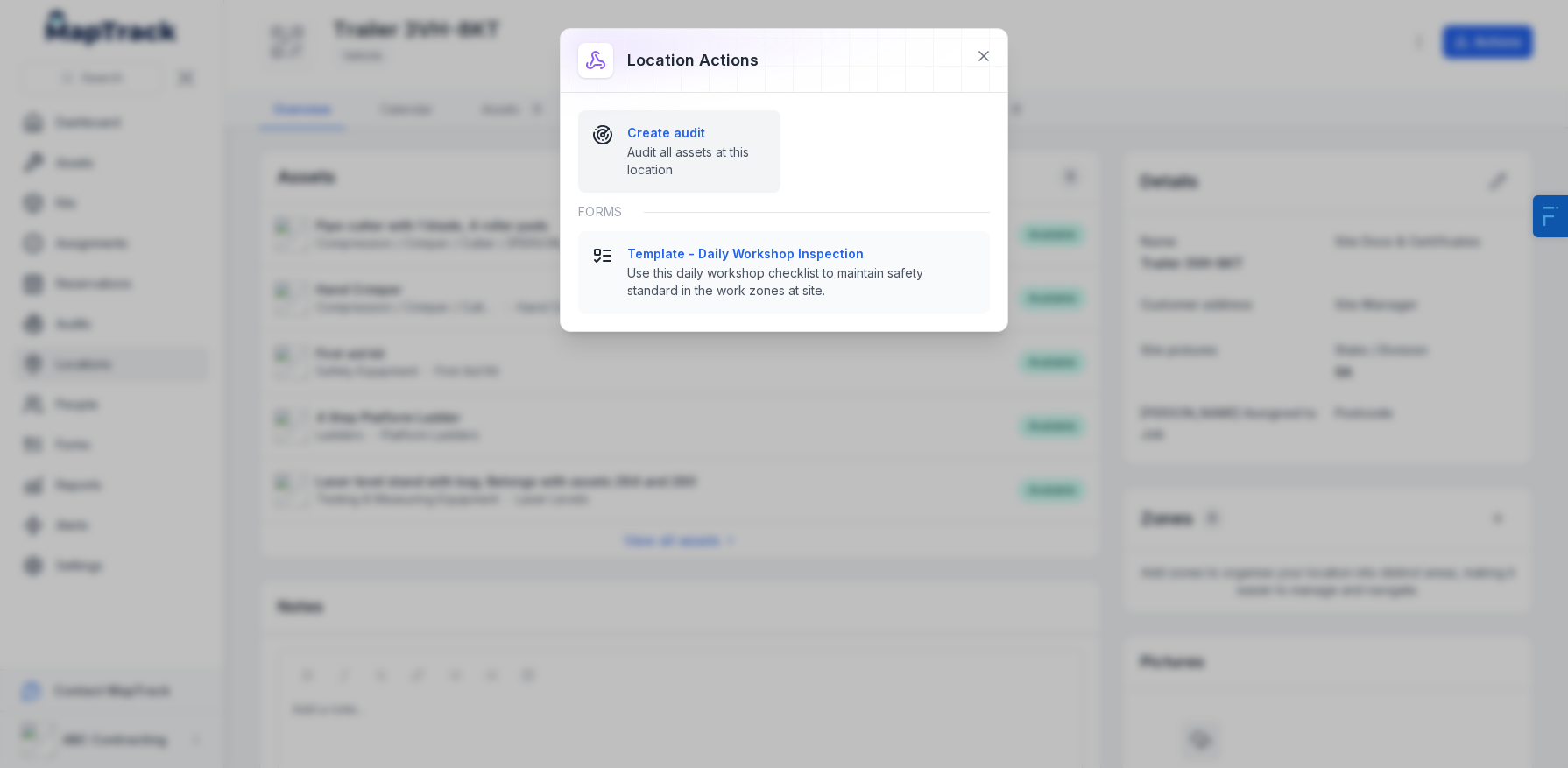
click at [747, 144] on span "Audit all assets at this location" at bounding box center [696, 161] width 139 height 35
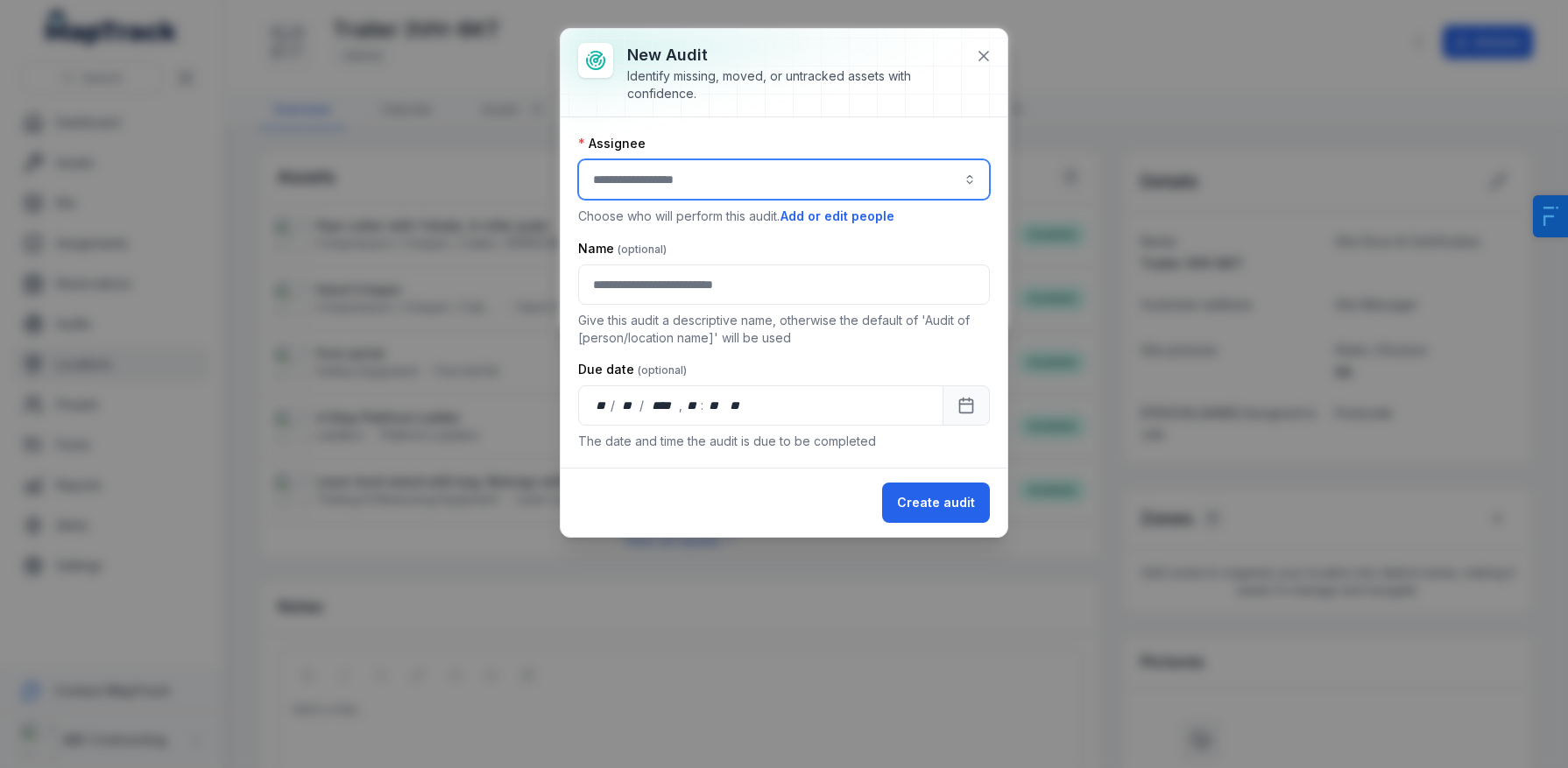
click at [687, 166] on input "audit-add:assignee_id-label" at bounding box center [784, 179] width 411 height 40
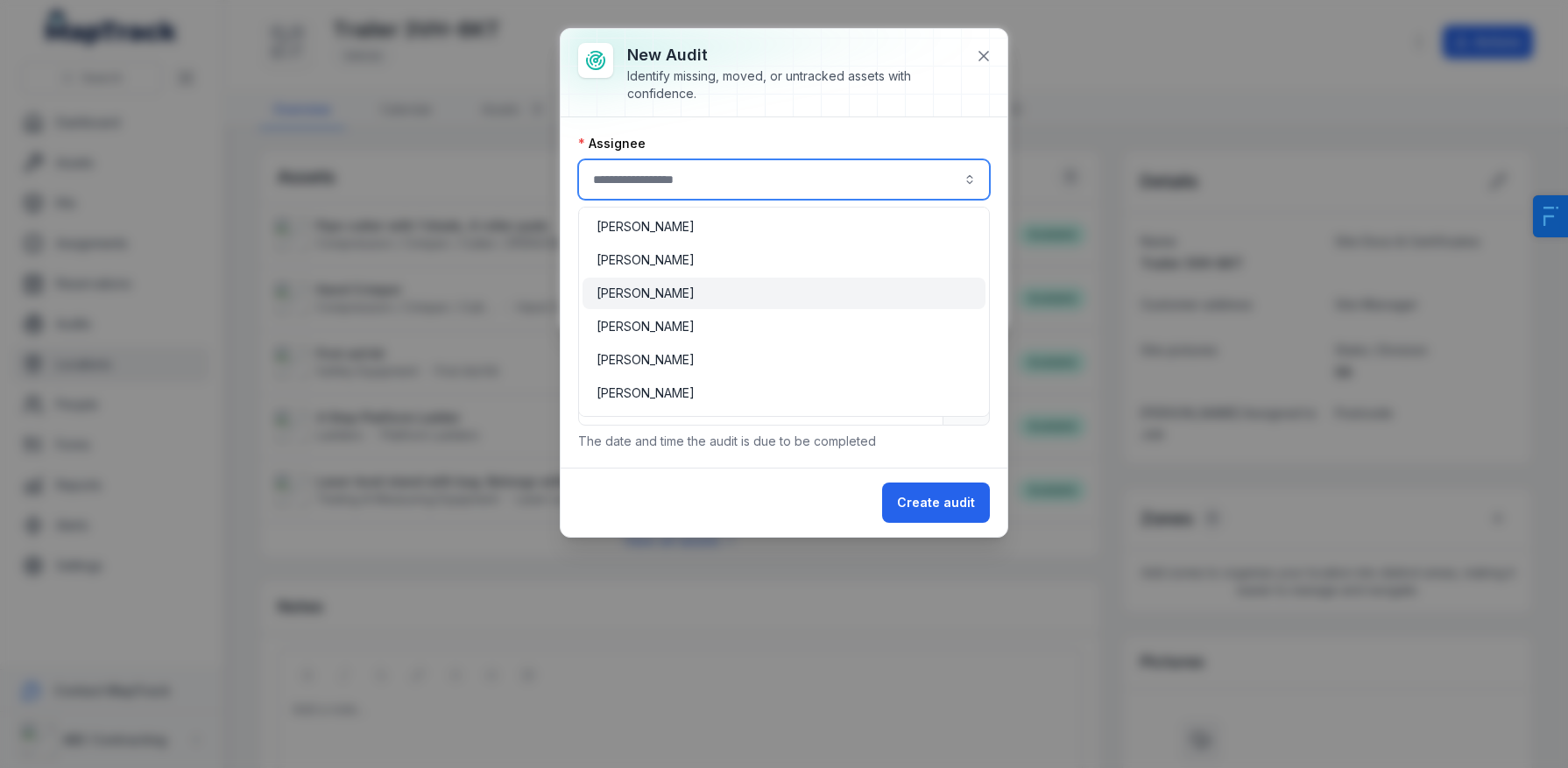
type input "**********"
click at [656, 292] on span "[PERSON_NAME]" at bounding box center [645, 294] width 98 height 17
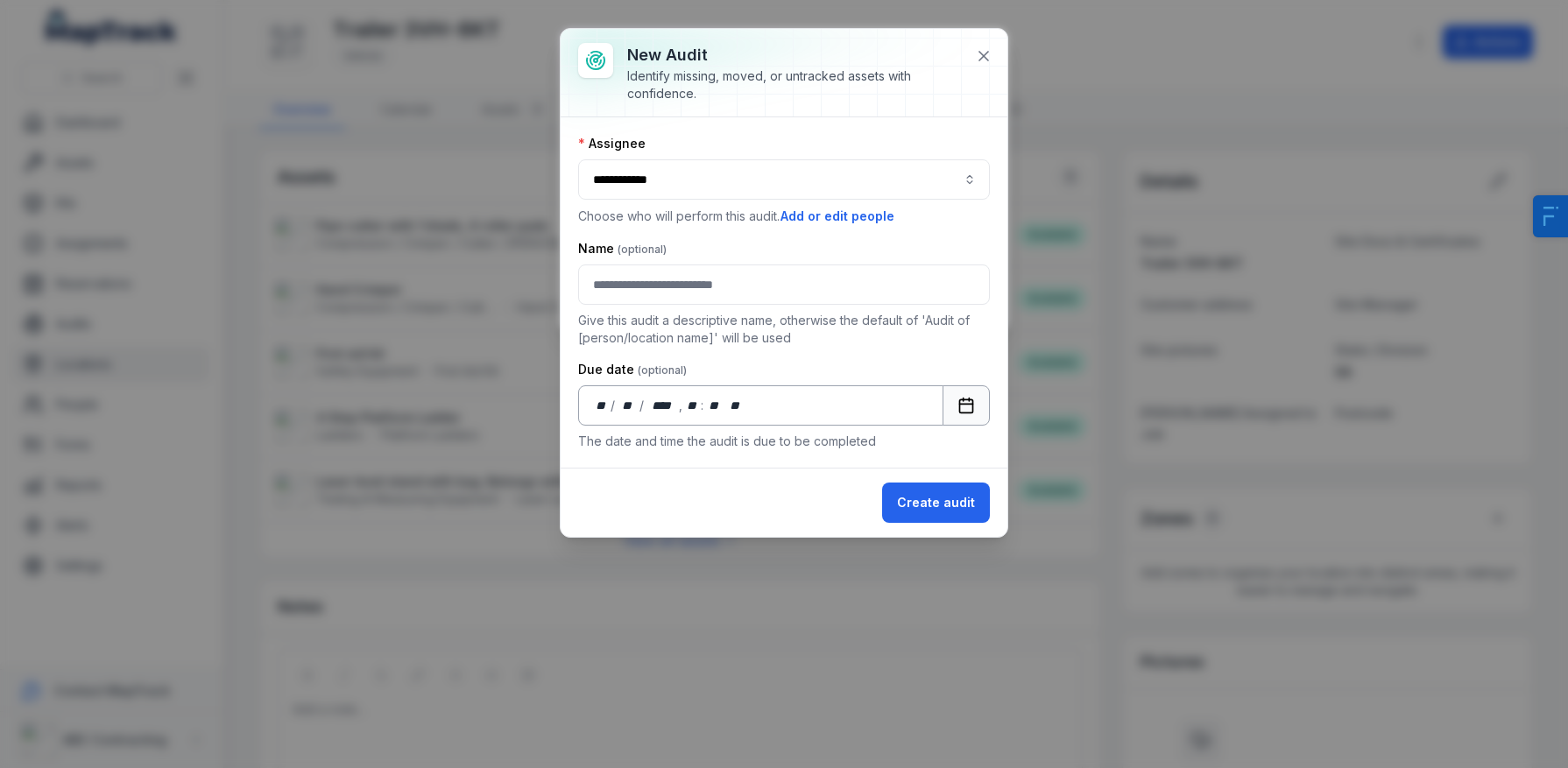
click at [958, 414] on button "Calendar" at bounding box center [966, 404] width 48 height 40
click at [973, 515] on button "Create audit" at bounding box center [935, 502] width 108 height 40
